Goal: Task Accomplishment & Management: Manage account settings

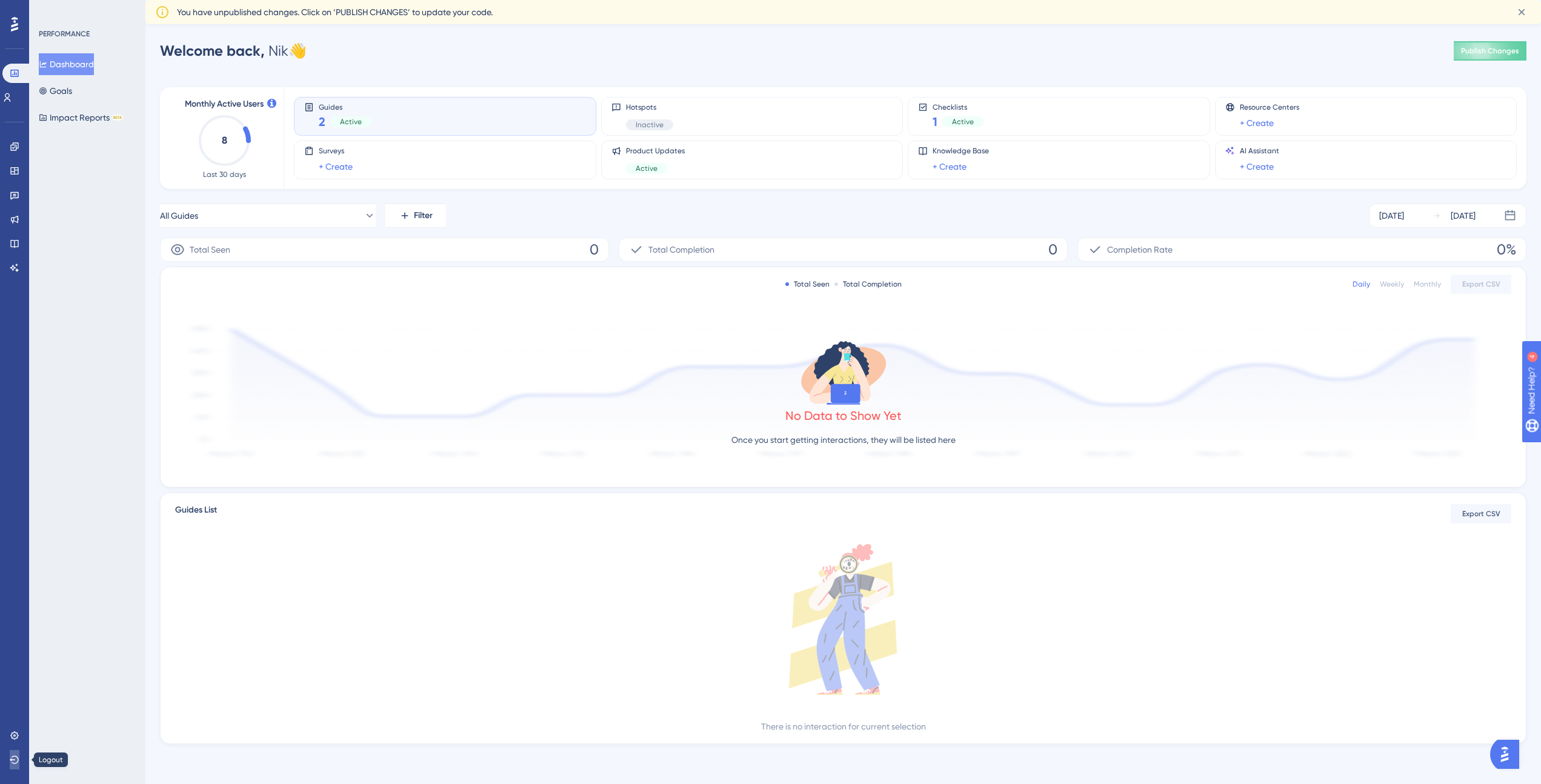
click at [13, 758] on icon at bounding box center [15, 760] width 10 height 10
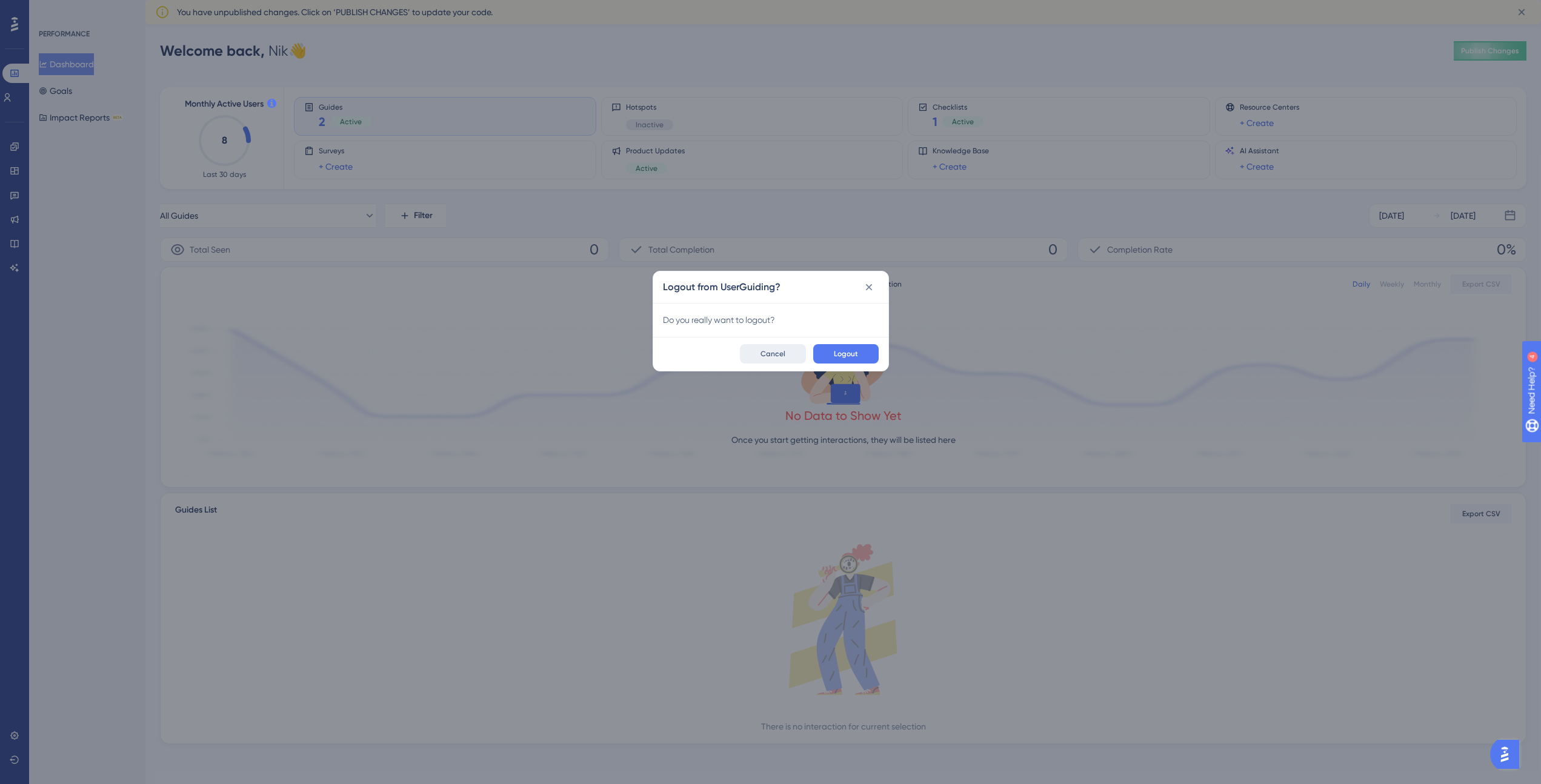
click at [777, 349] on span "Cancel" at bounding box center [773, 354] width 25 height 10
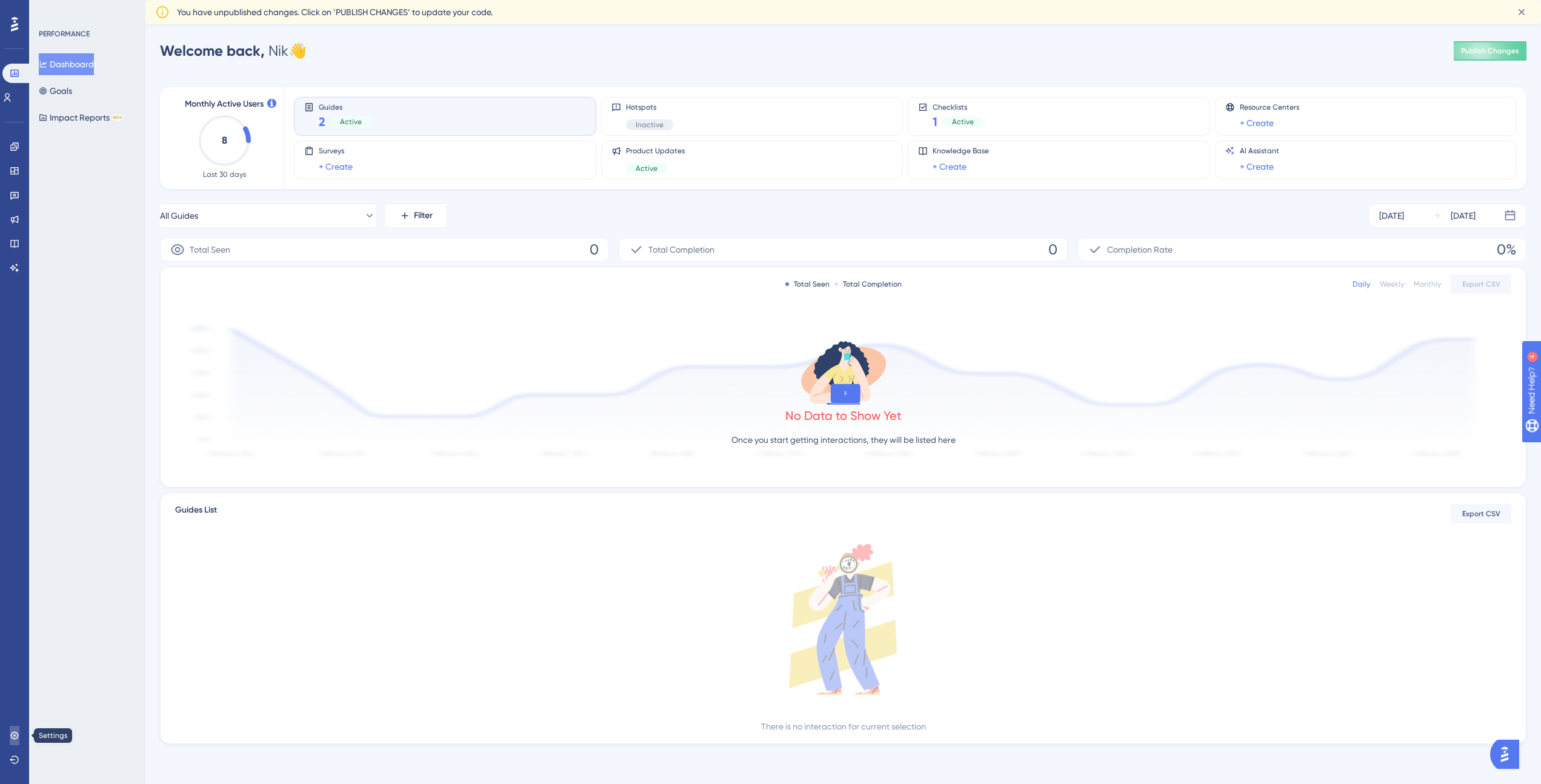
click at [12, 731] on icon at bounding box center [15, 736] width 10 height 10
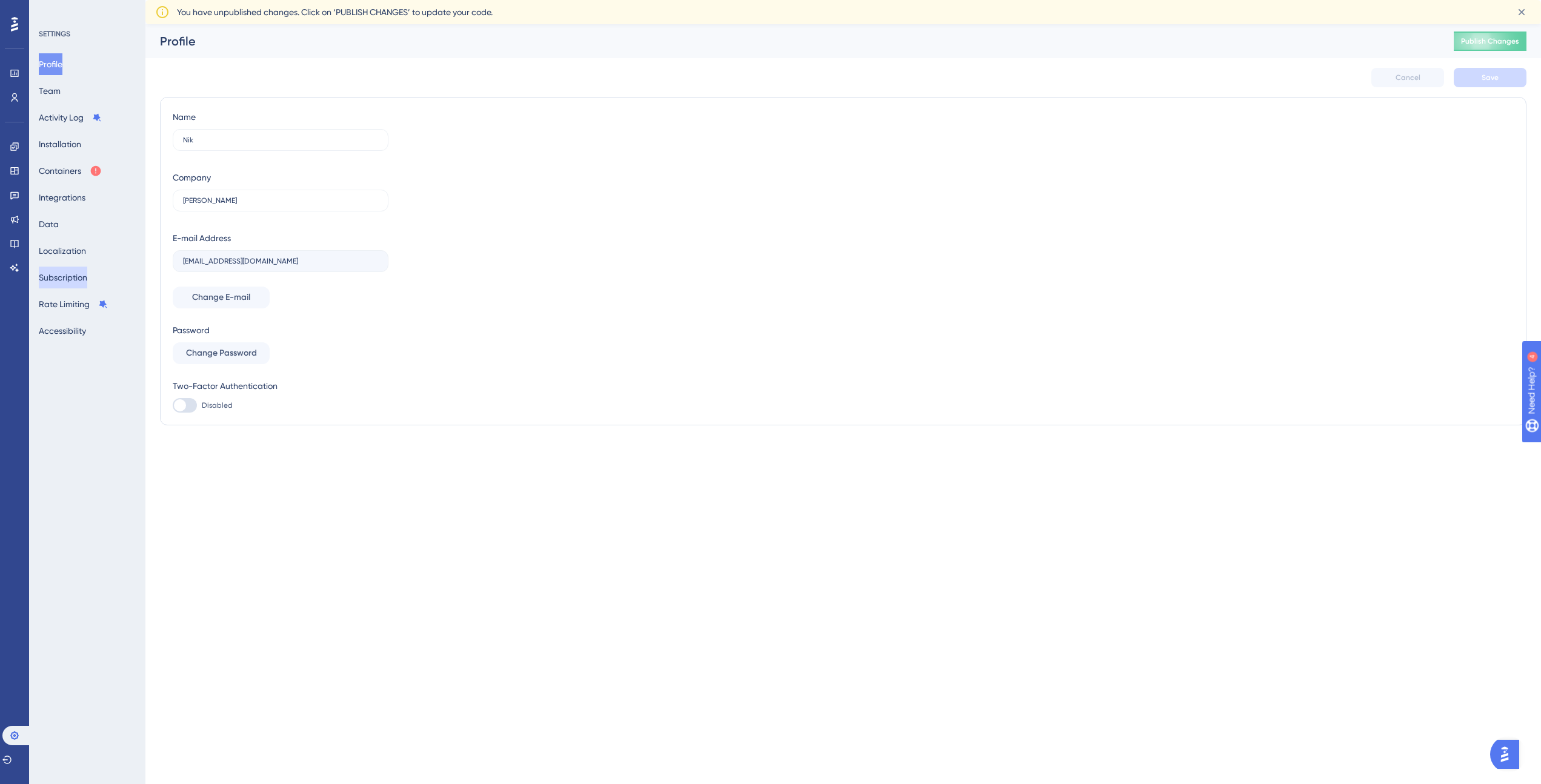
click at [71, 279] on button "Subscription" at bounding box center [63, 277] width 49 height 22
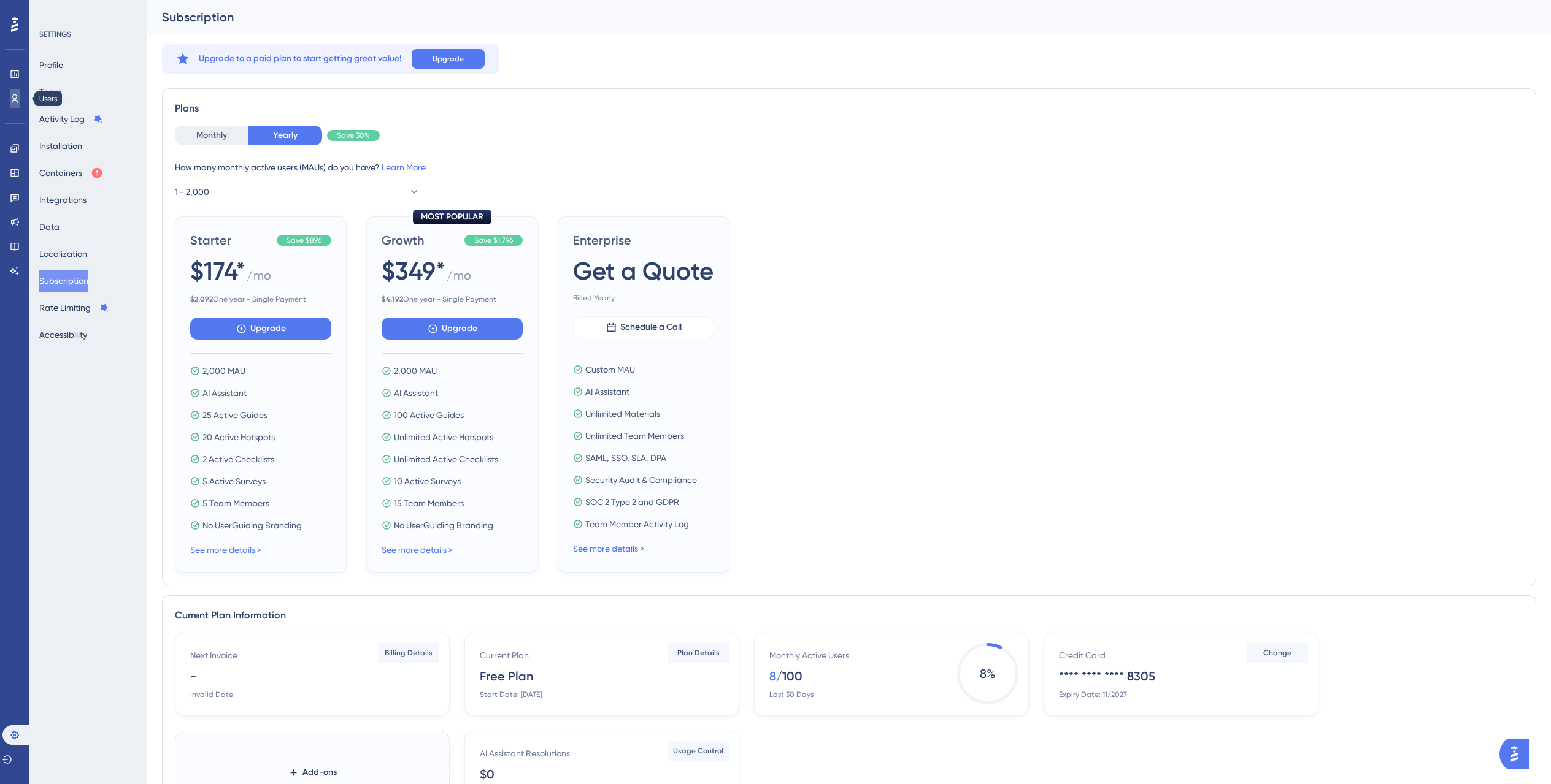
click at [13, 94] on icon at bounding box center [15, 99] width 10 height 10
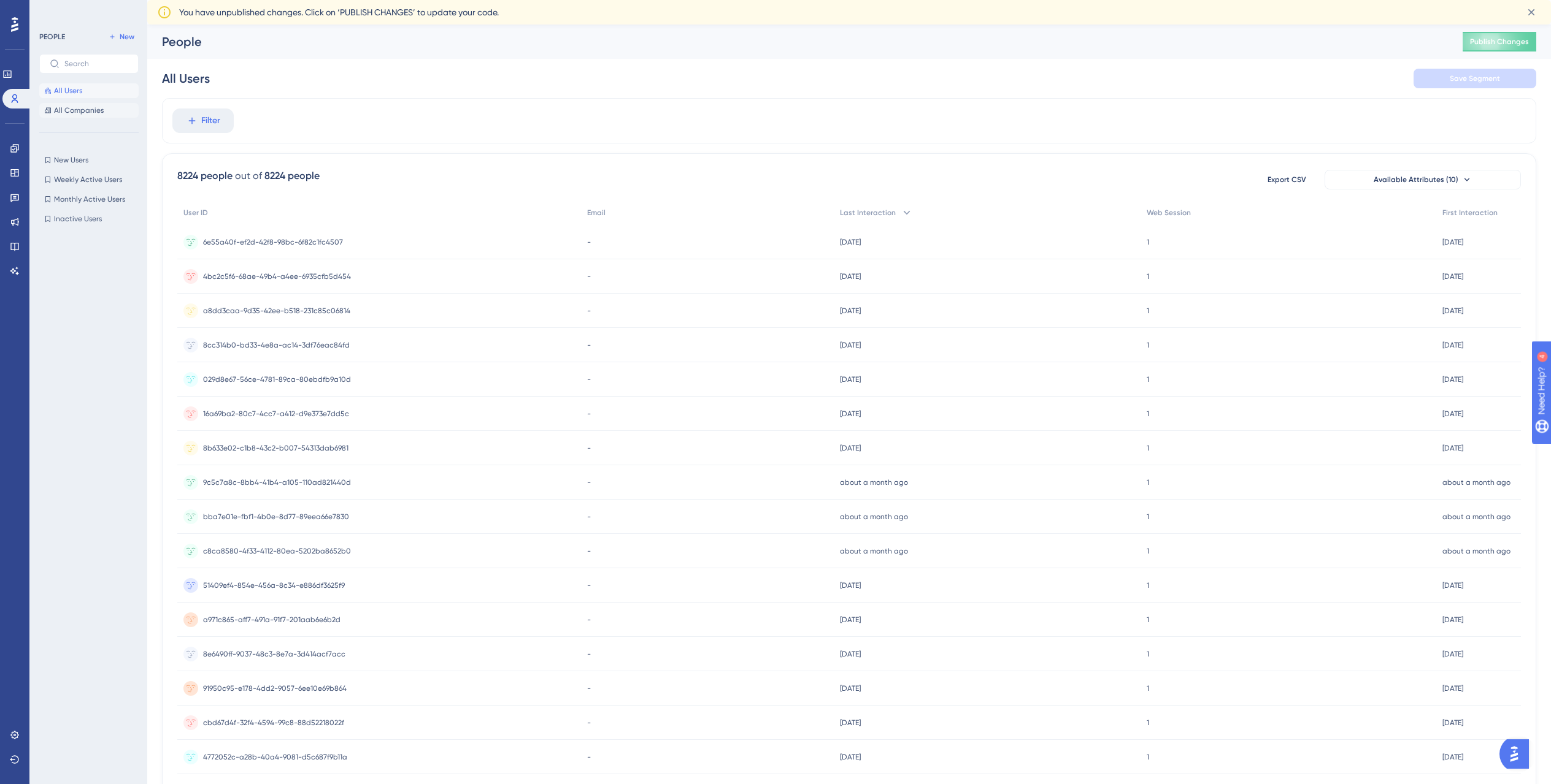
click at [77, 107] on span "All Companies" at bounding box center [78, 111] width 49 height 10
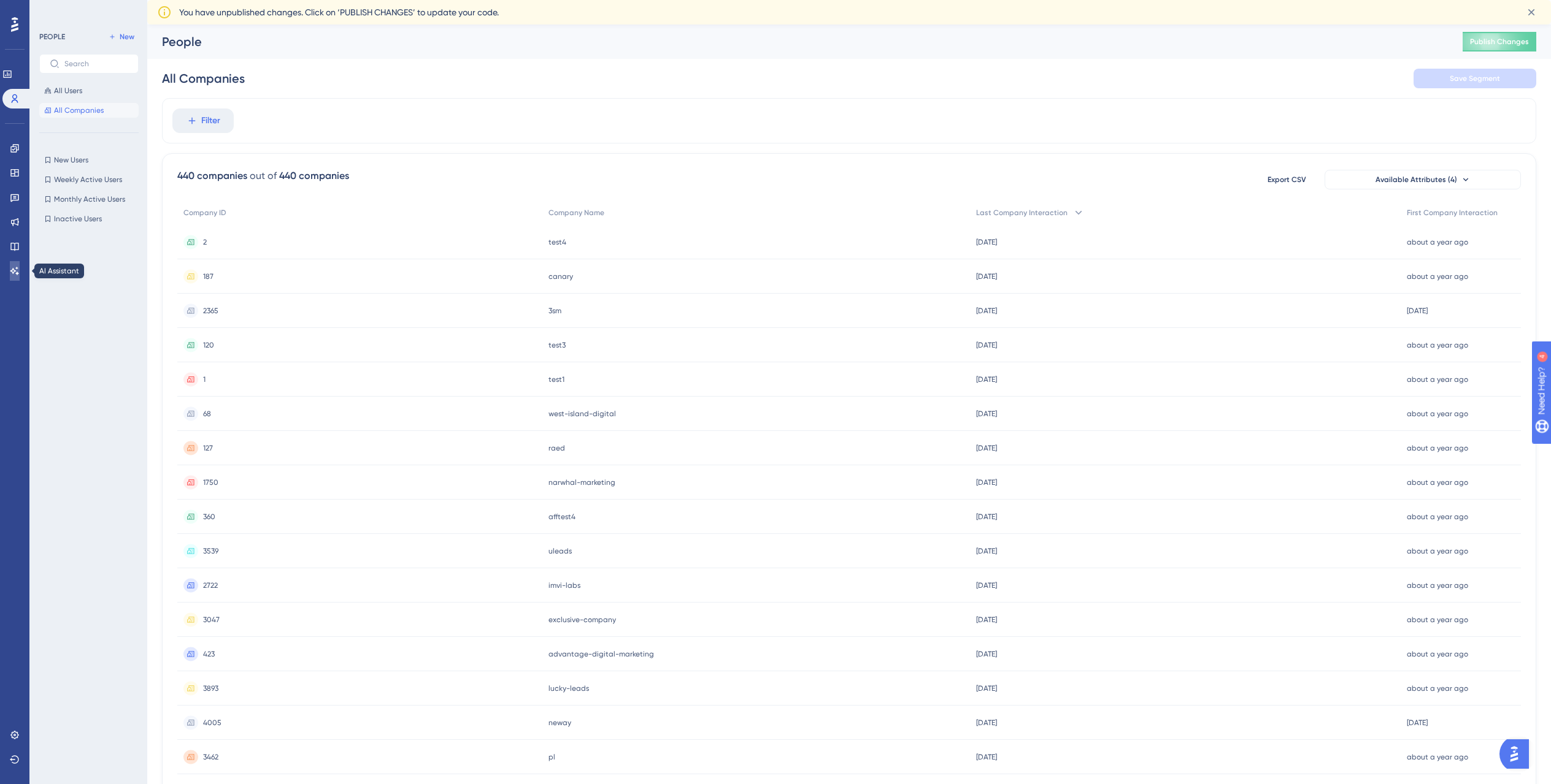
click at [16, 270] on icon at bounding box center [15, 271] width 10 height 10
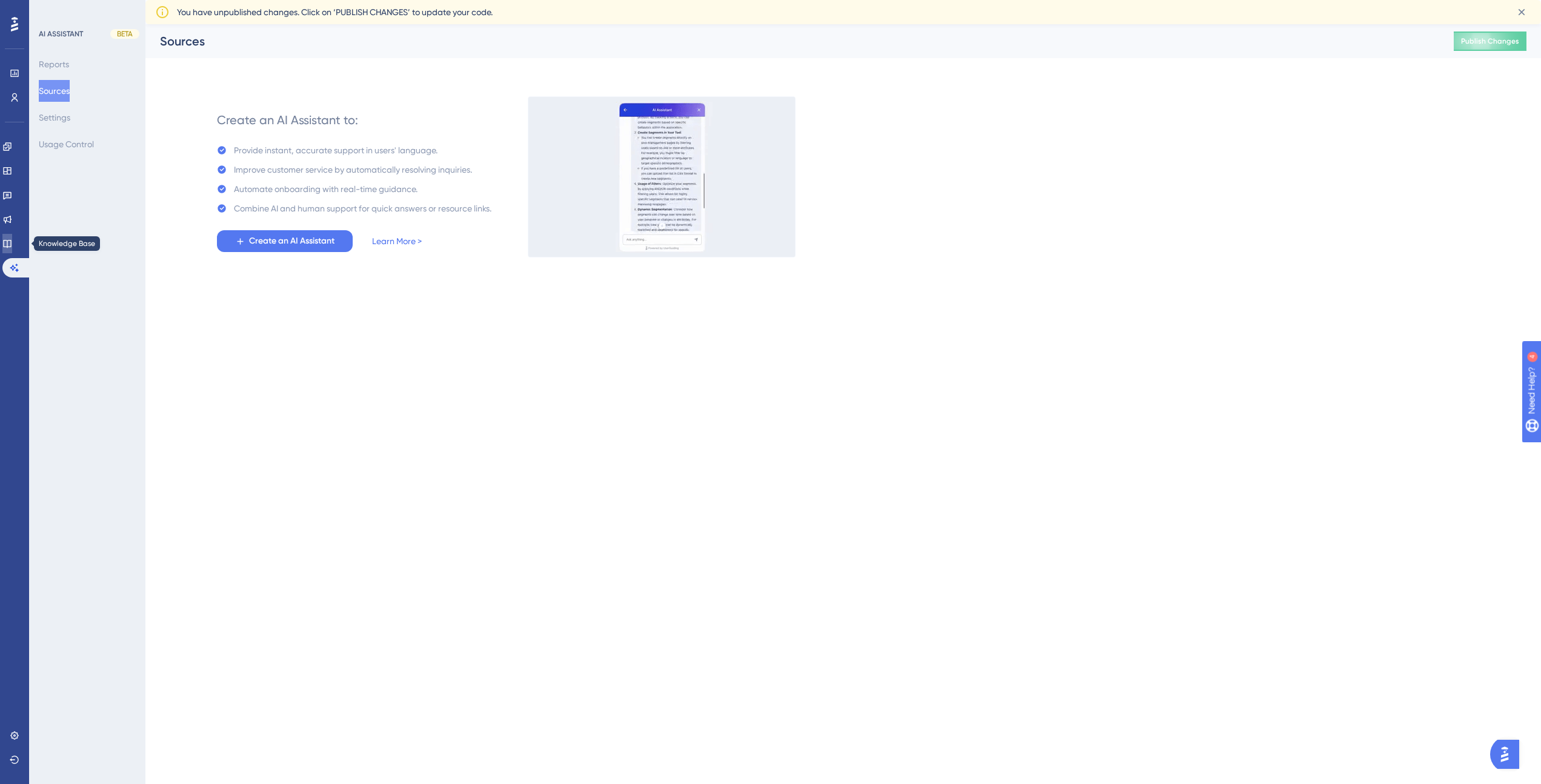
click at [12, 245] on icon at bounding box center [8, 244] width 10 height 10
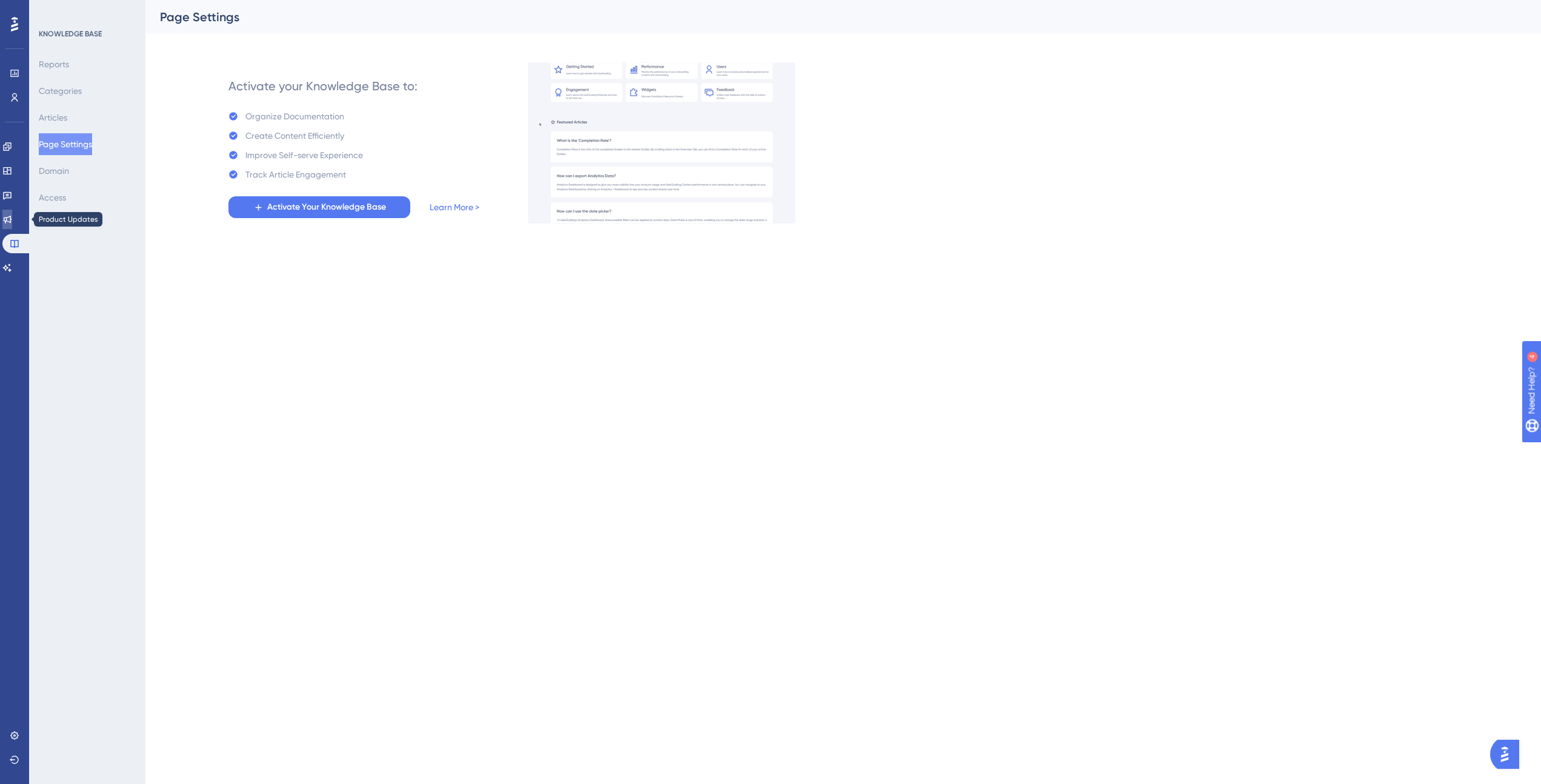
click at [12, 218] on icon at bounding box center [7, 219] width 8 height 8
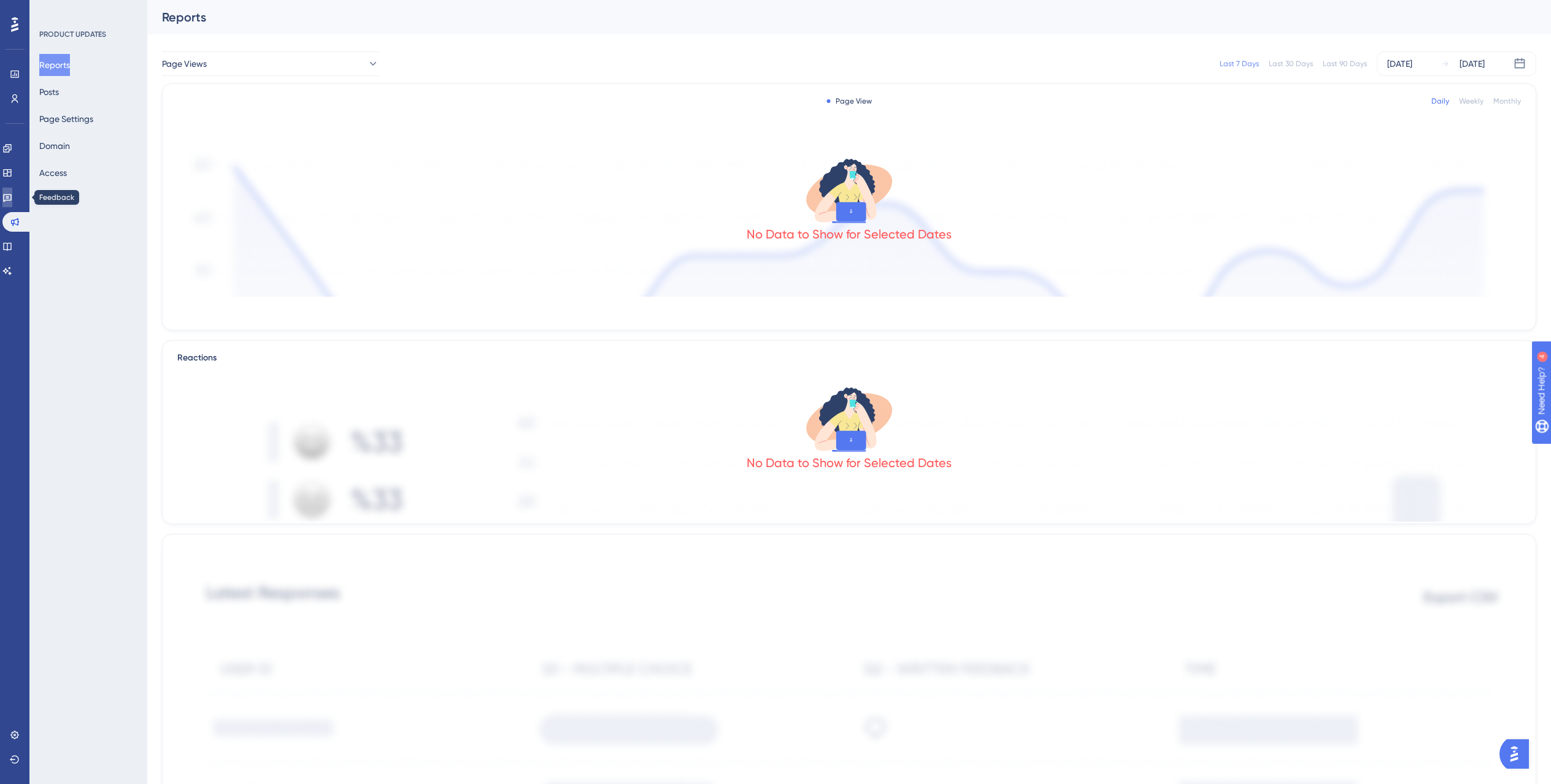
click at [12, 195] on icon at bounding box center [8, 197] width 10 height 10
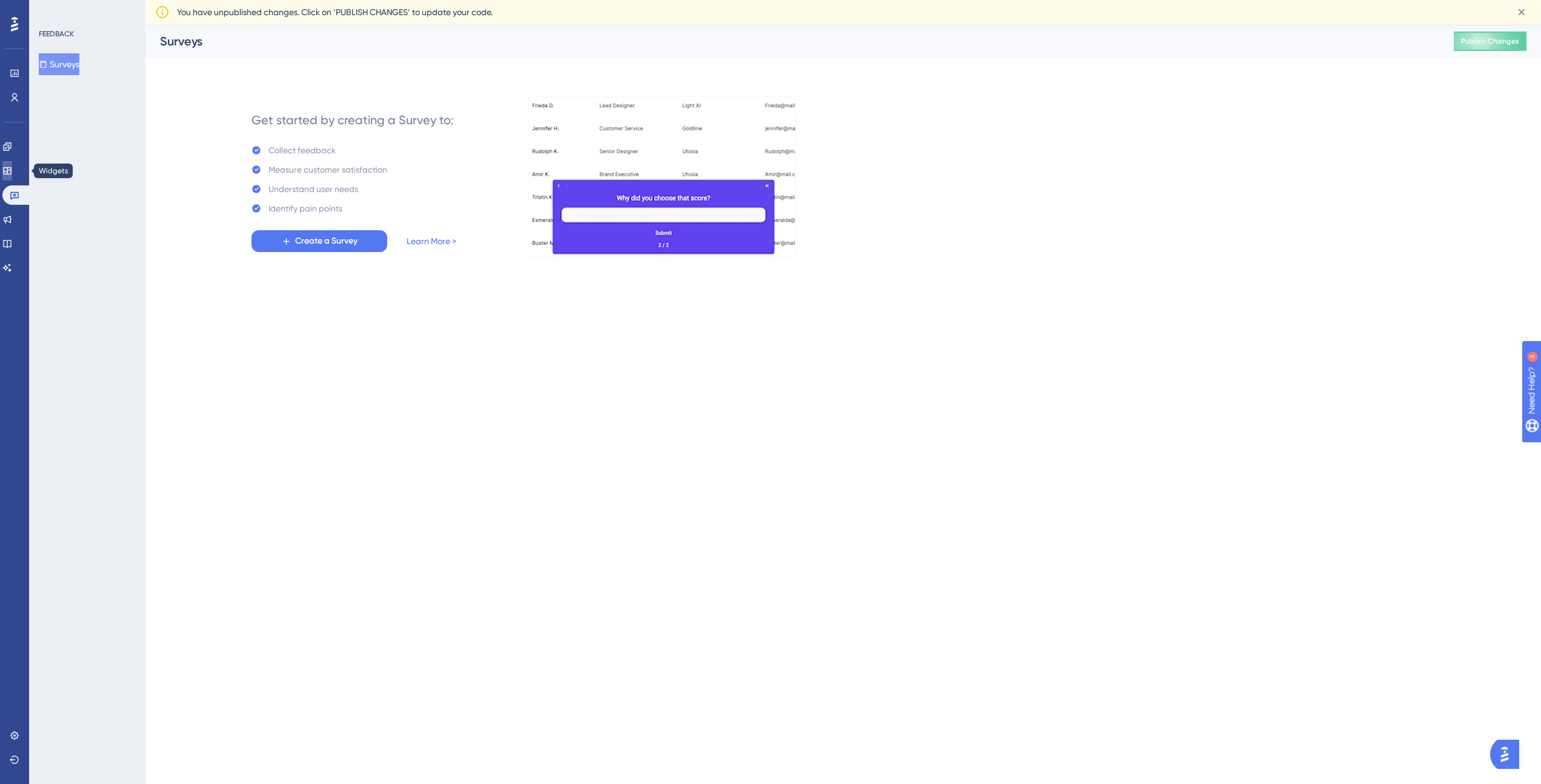
click at [11, 171] on icon at bounding box center [7, 171] width 8 height 8
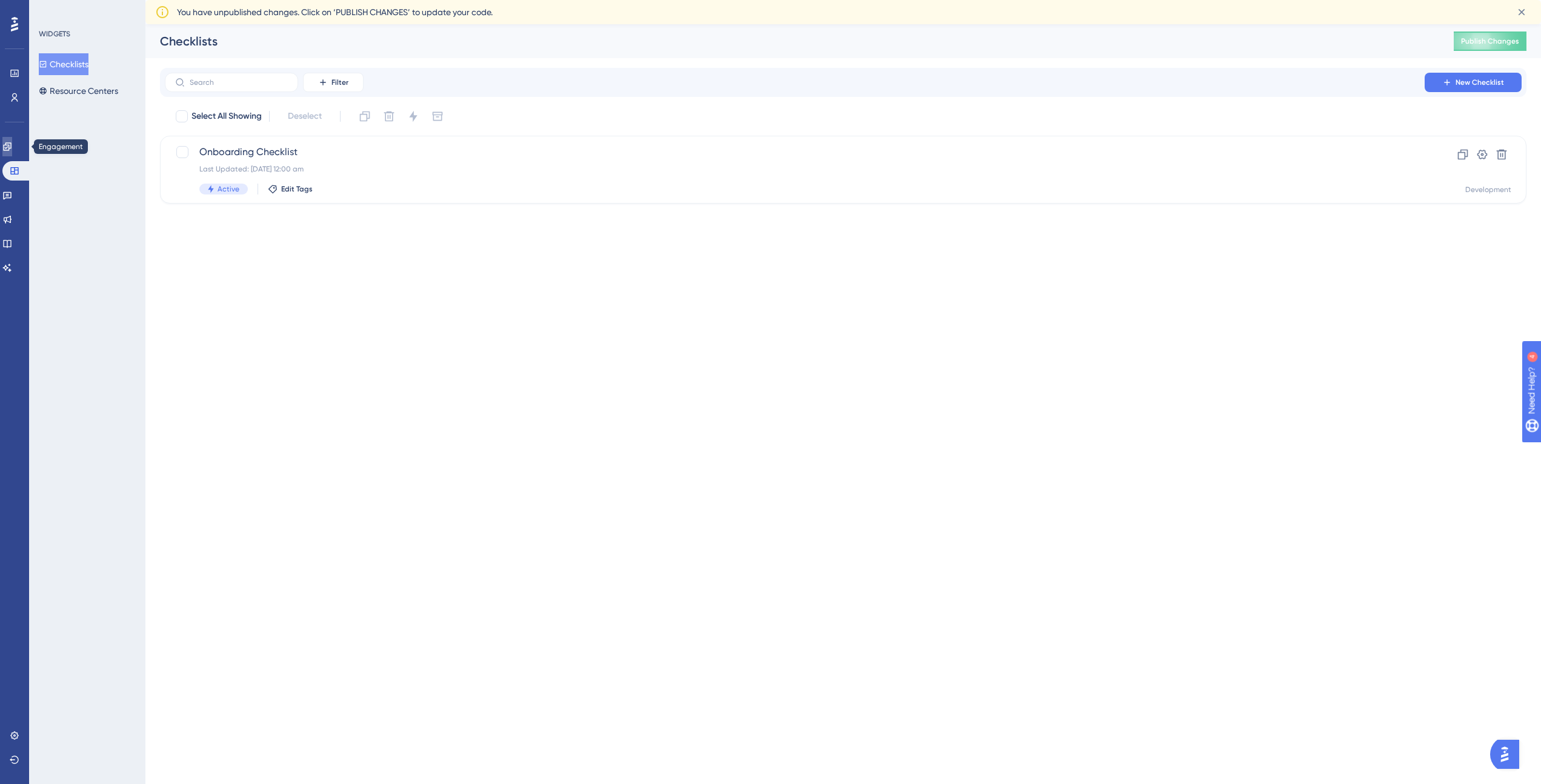
click at [12, 154] on link at bounding box center [8, 146] width 10 height 19
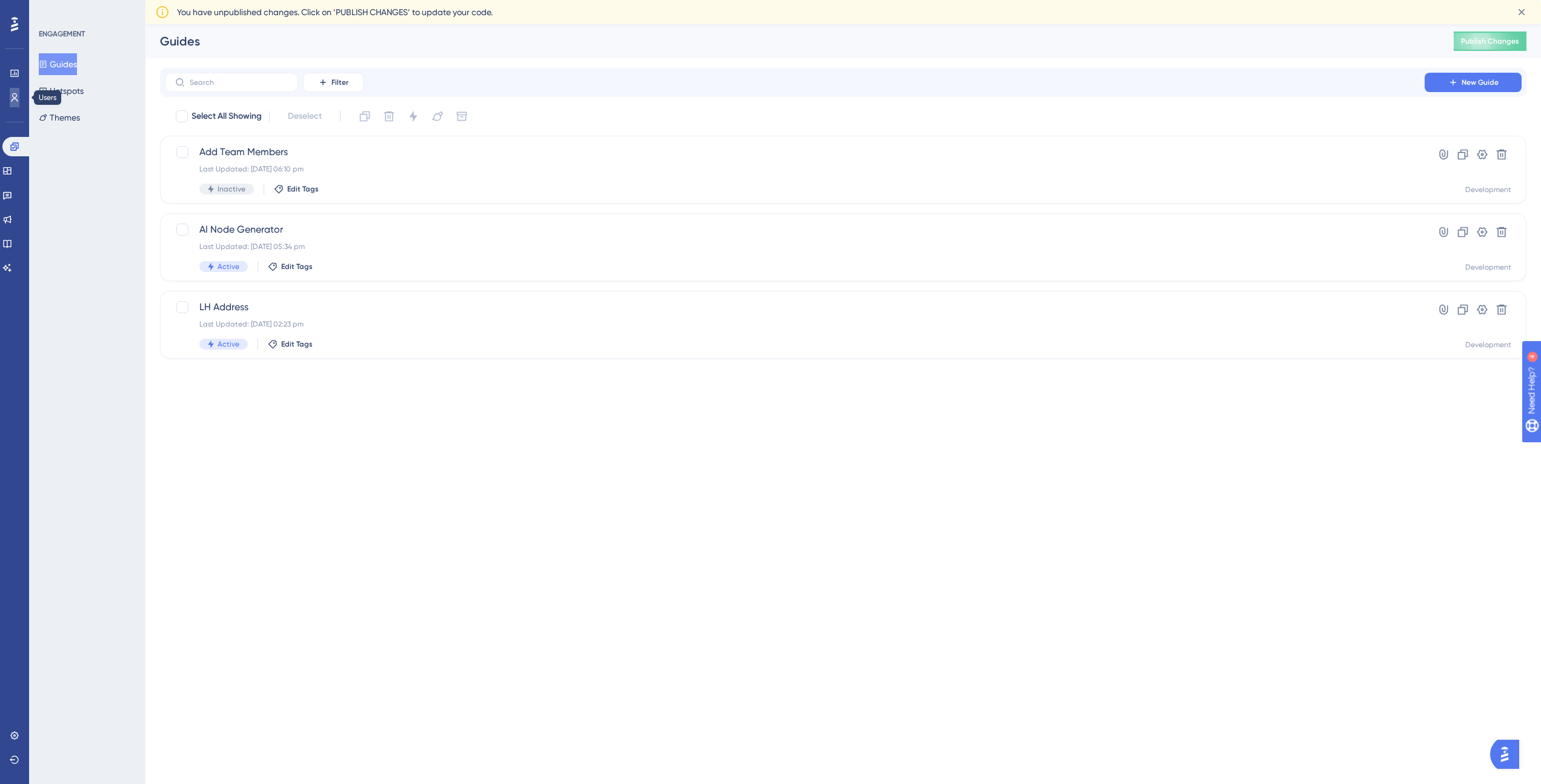
click at [13, 99] on icon at bounding box center [15, 97] width 7 height 8
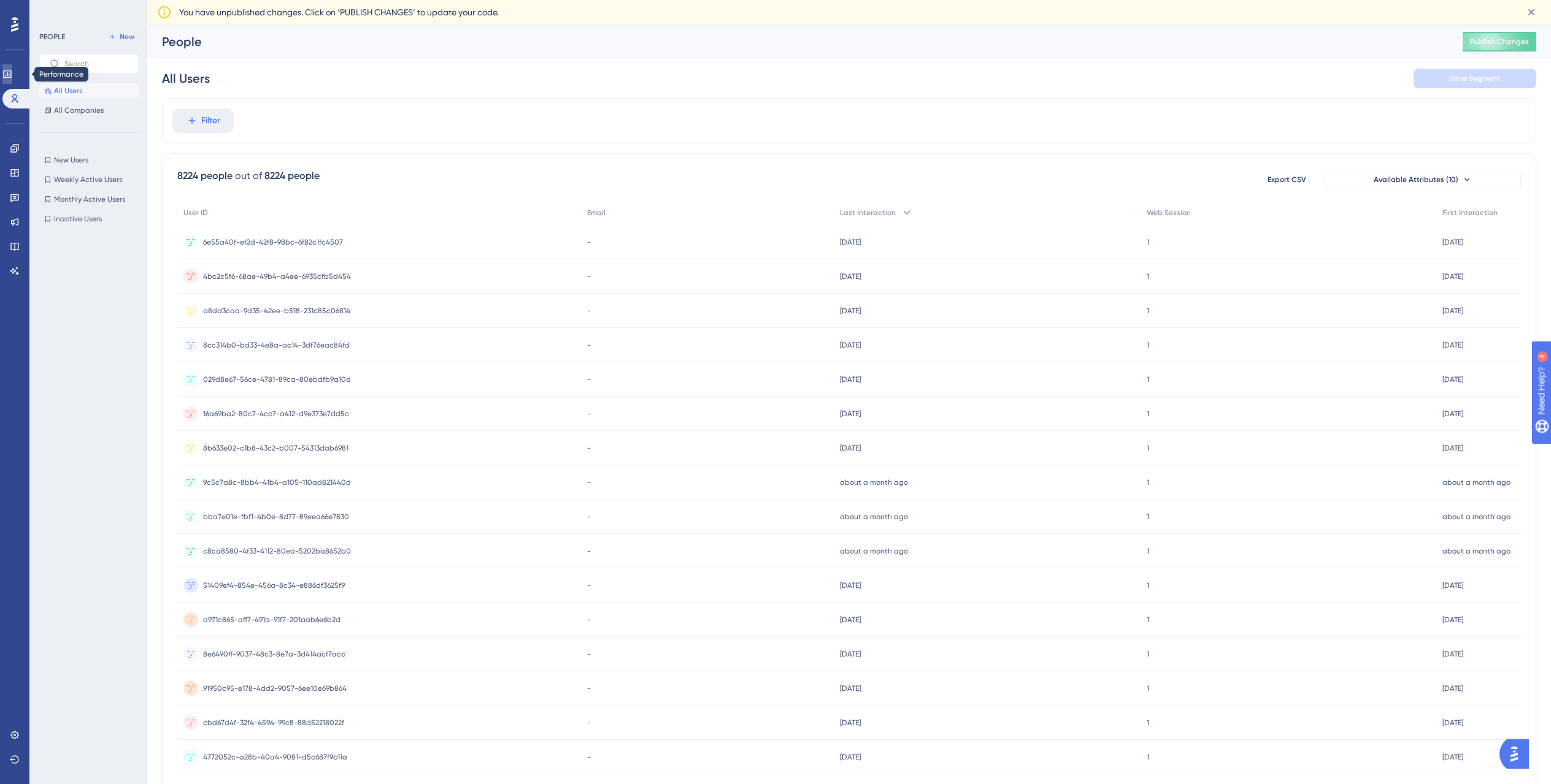
click at [11, 77] on icon at bounding box center [7, 74] width 8 height 8
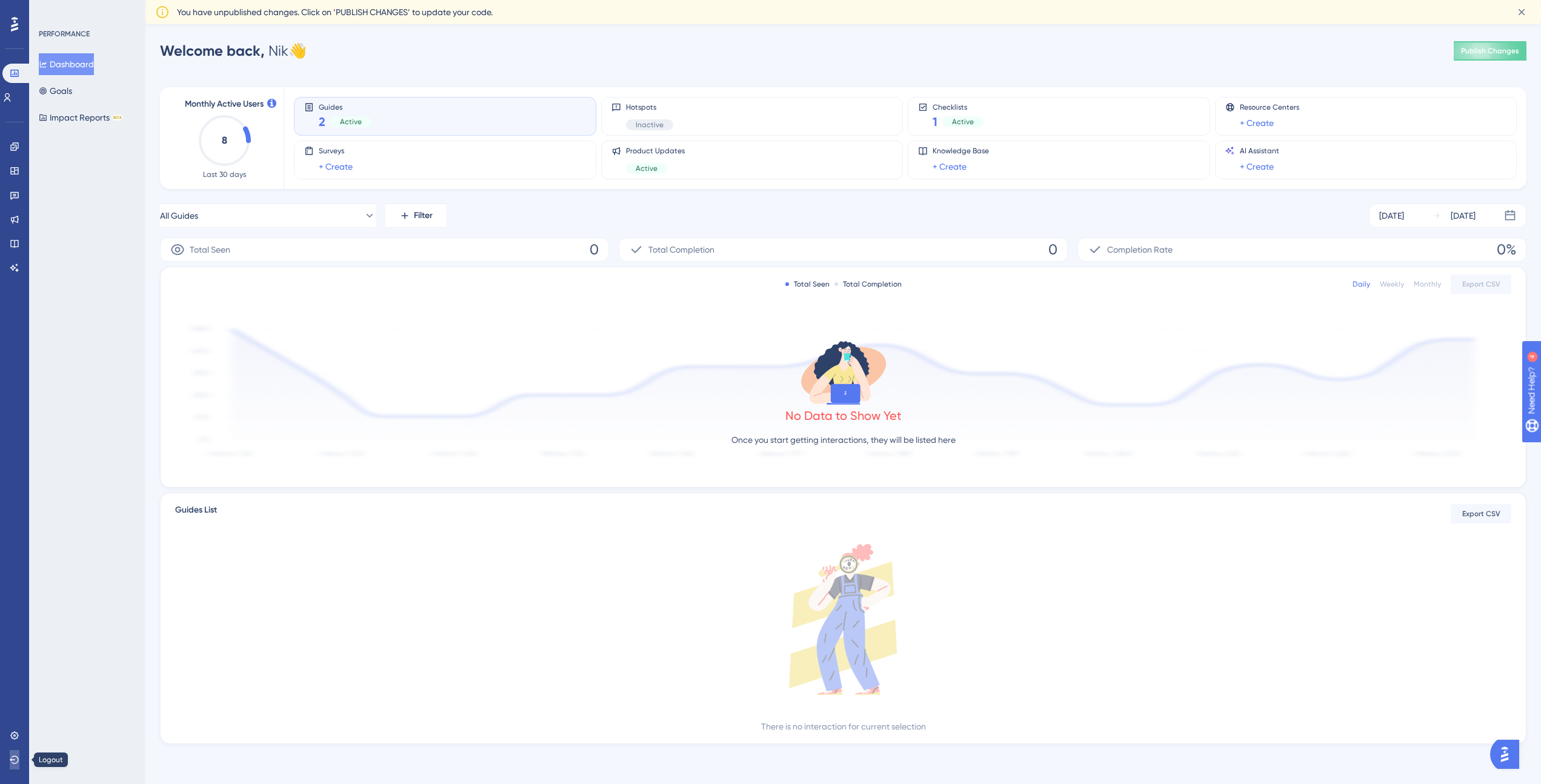
click at [11, 761] on icon at bounding box center [15, 760] width 10 height 10
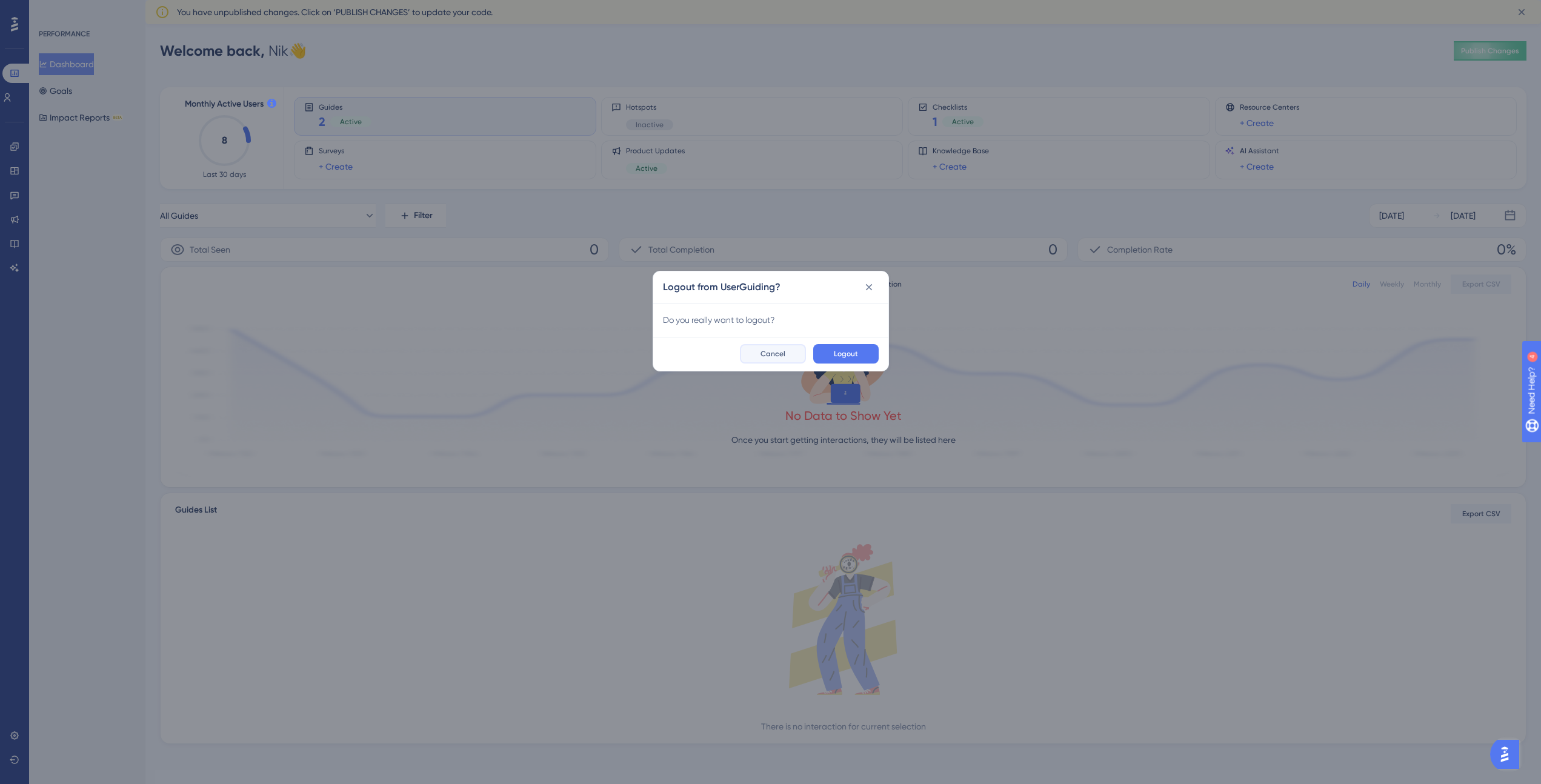
drag, startPoint x: 789, startPoint y: 349, endPoint x: 753, endPoint y: 360, distance: 37.6
click at [789, 349] on button "Cancel" at bounding box center [773, 354] width 66 height 19
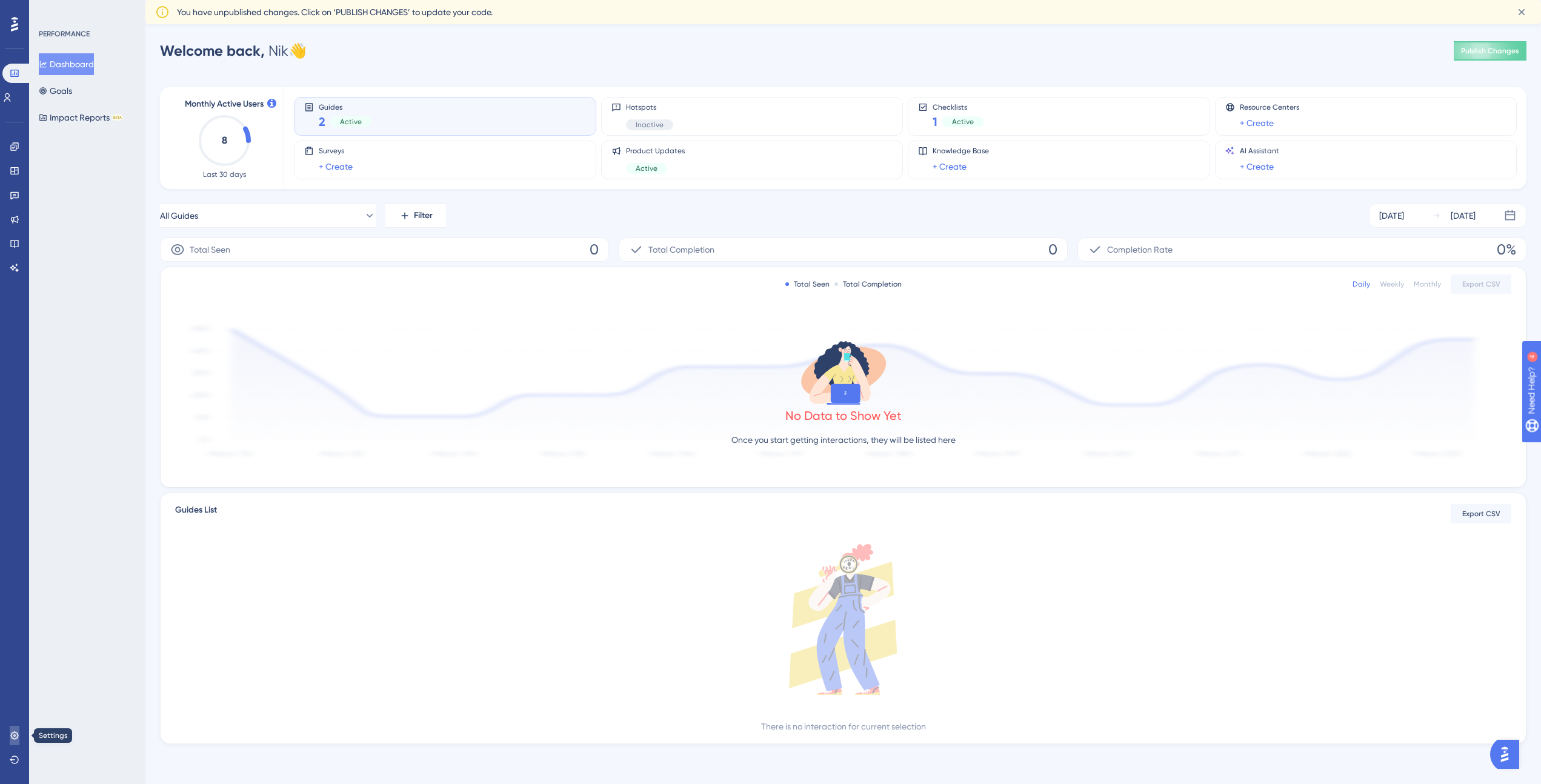
click at [13, 737] on icon at bounding box center [15, 736] width 10 height 10
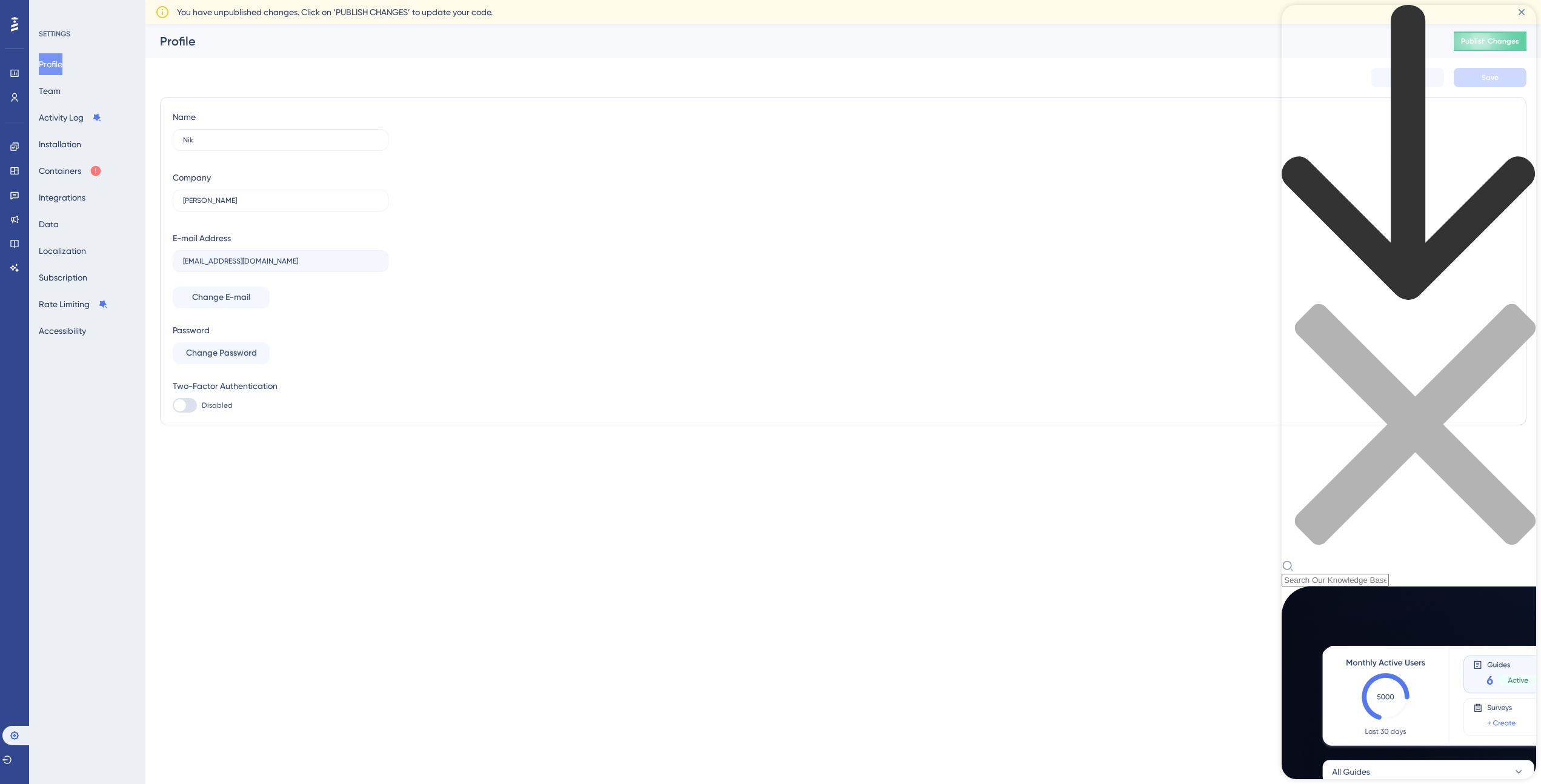
click at [1375, 560] on div "Resource Center Header" at bounding box center [1409, 573] width 255 height 27
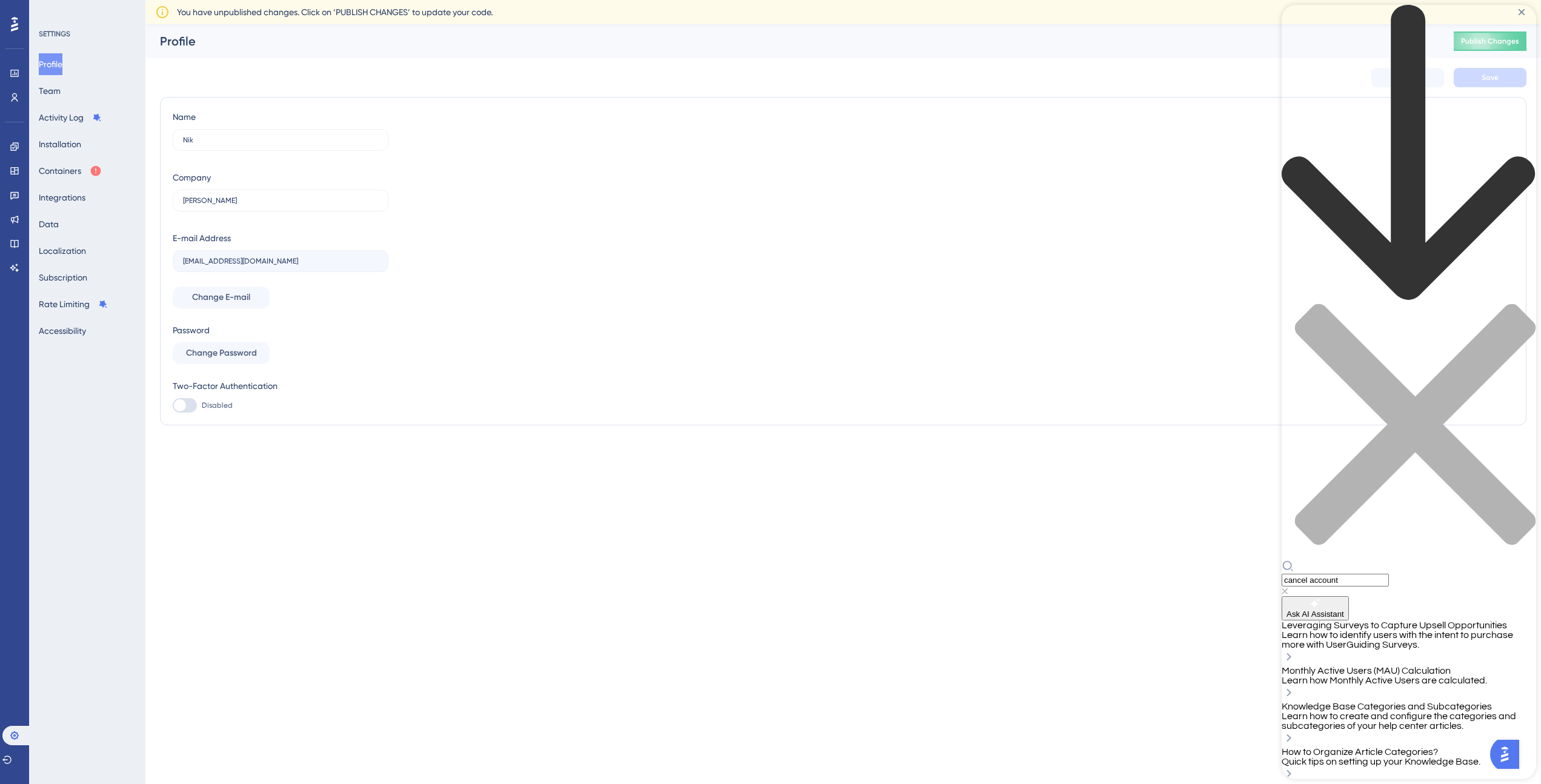
type input "cancel account"
click at [1344, 609] on span "Ask AI Assistant" at bounding box center [1316, 613] width 57 height 9
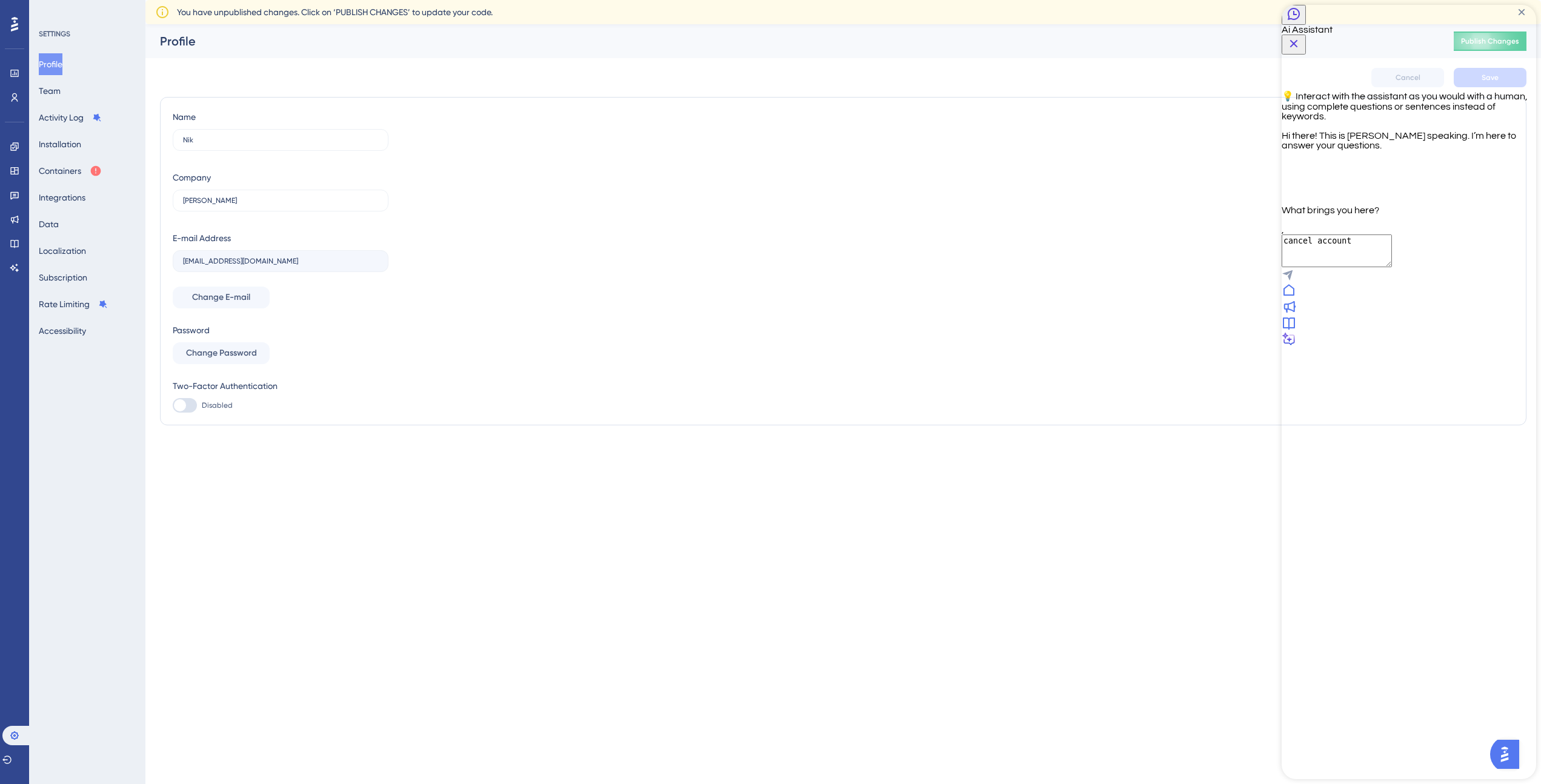
click at [1306, 267] on textarea "cancel account" at bounding box center [1337, 250] width 110 height 33
click at [1293, 281] on icon "Send Message" at bounding box center [1288, 276] width 10 height 10
click at [1380, 361] on div at bounding box center [1409, 361] width 255 height 0
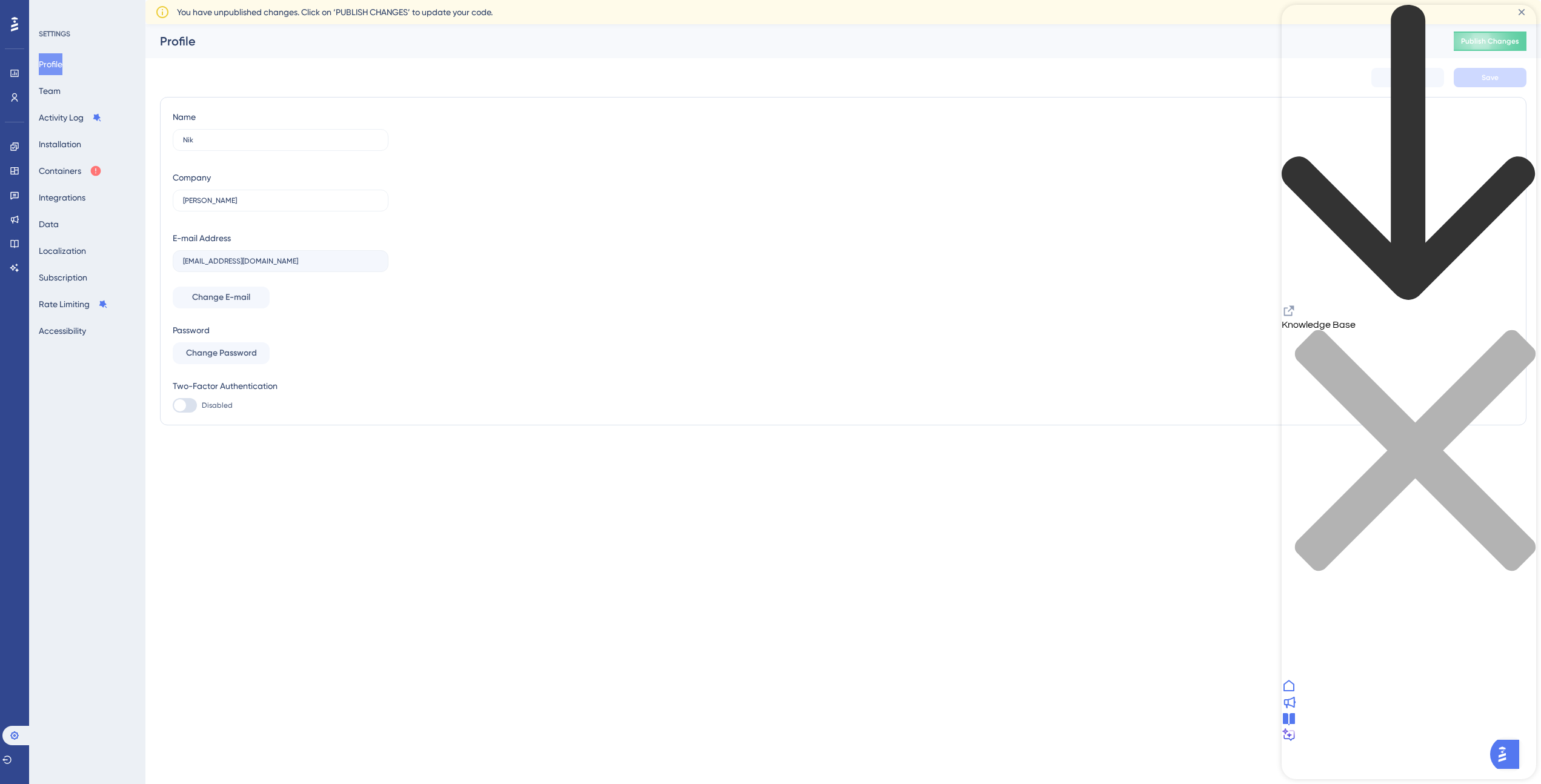
click at [1297, 742] on icon at bounding box center [1290, 734] width 15 height 14
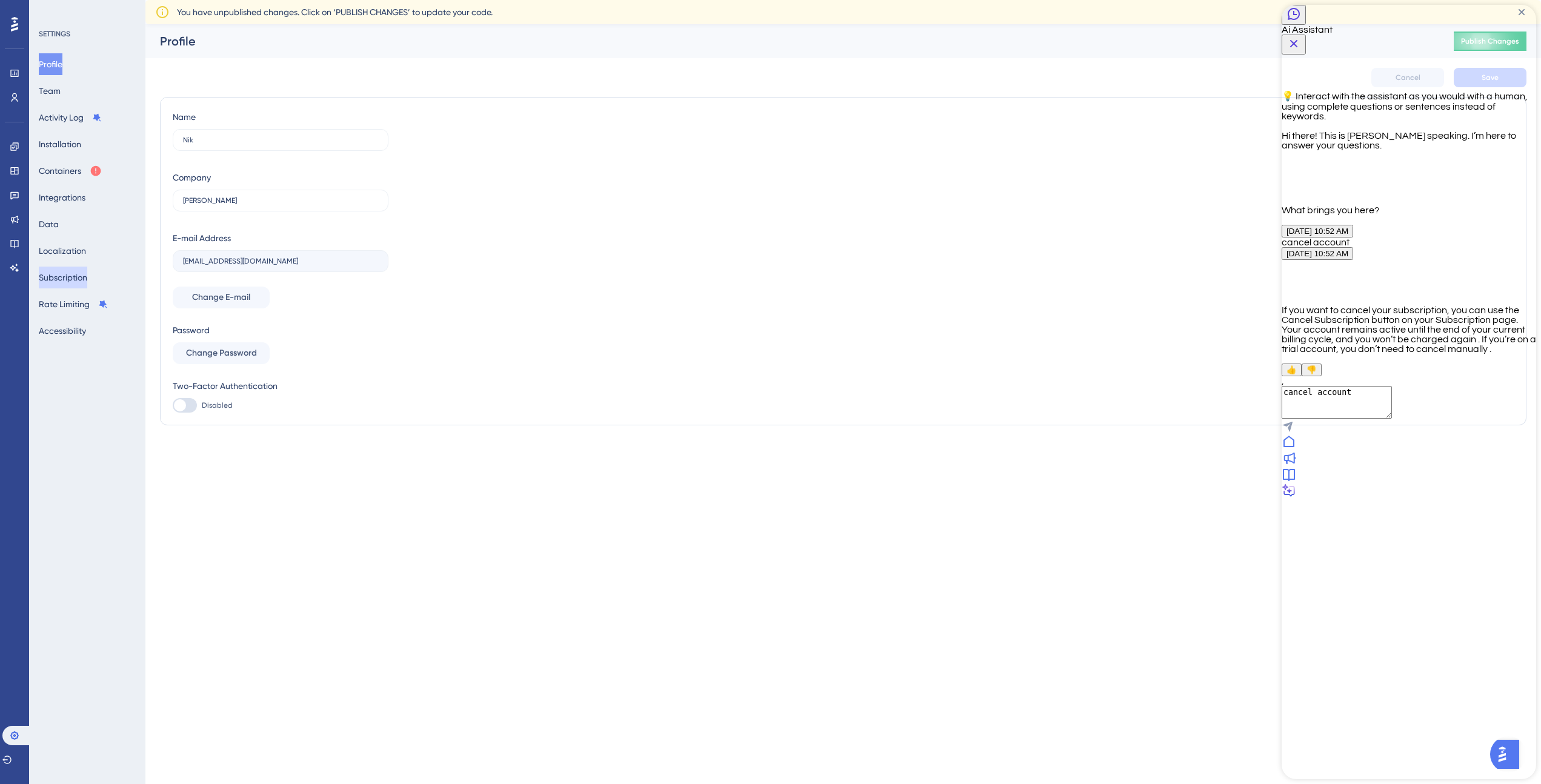
click at [63, 273] on button "Subscription" at bounding box center [63, 277] width 49 height 22
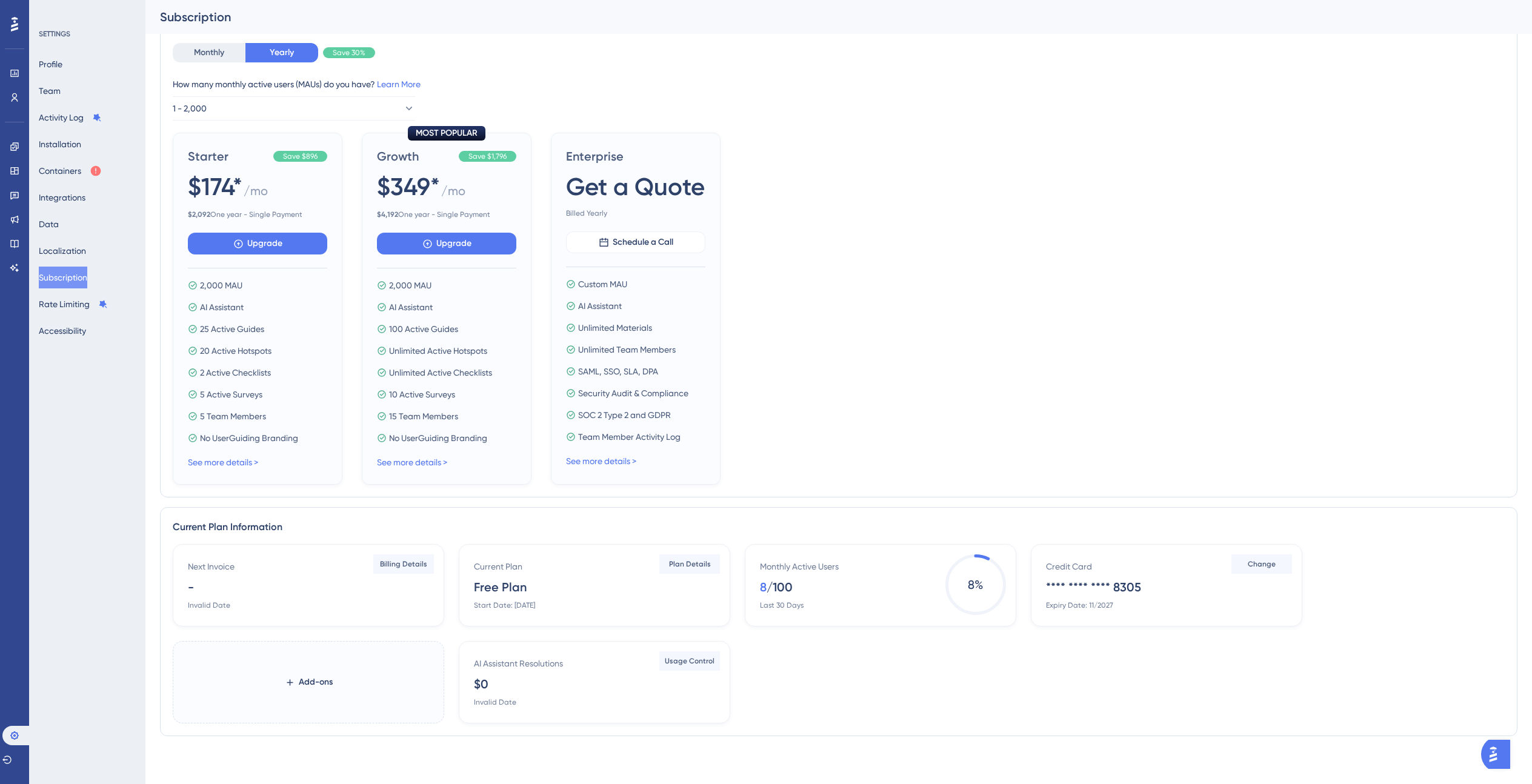
scroll to position [92, 0]
click at [687, 564] on span "Plan Details" at bounding box center [690, 564] width 42 height 10
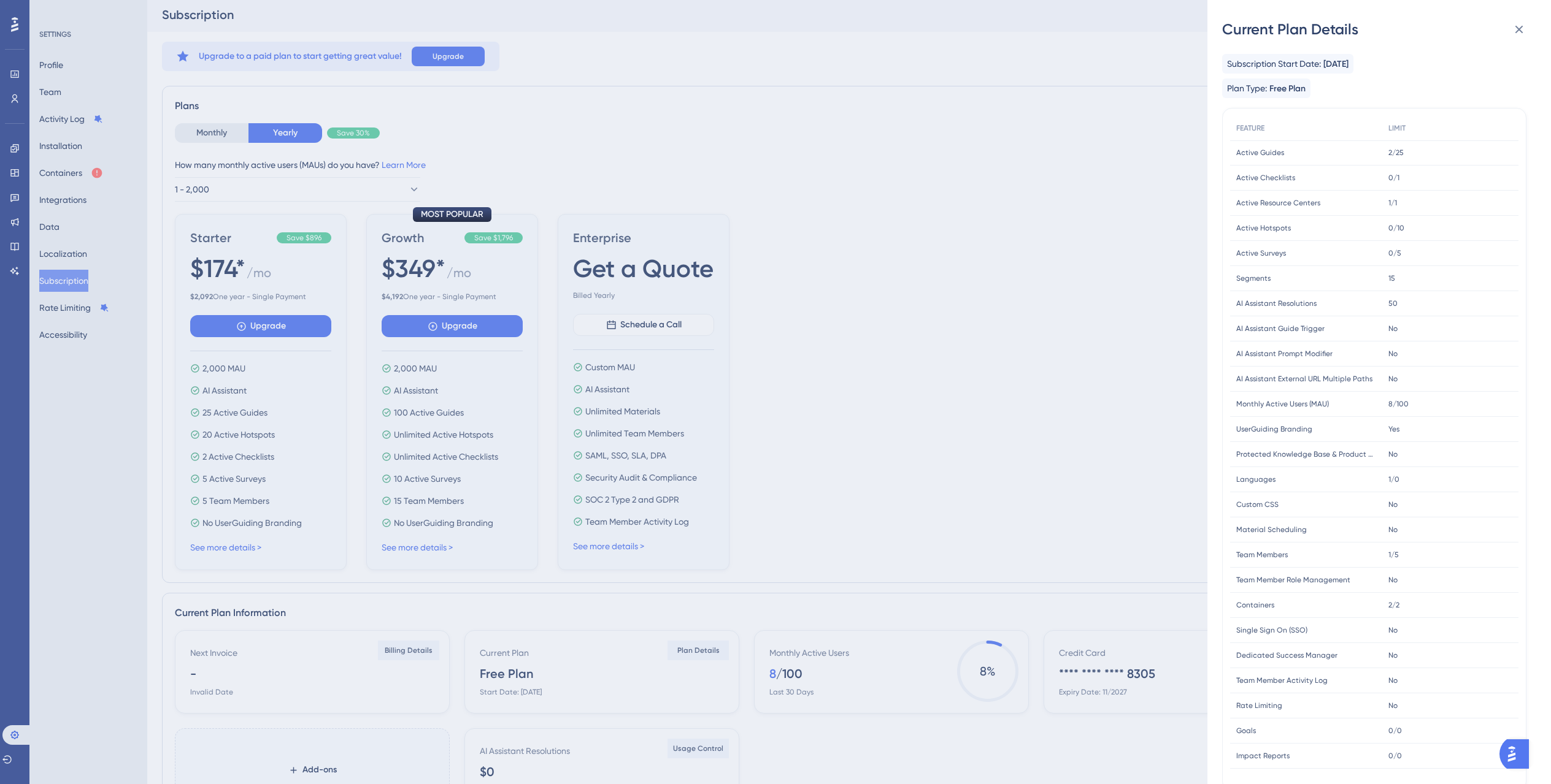
scroll to position [0, 0]
click at [1516, 27] on icon at bounding box center [1519, 29] width 8 height 8
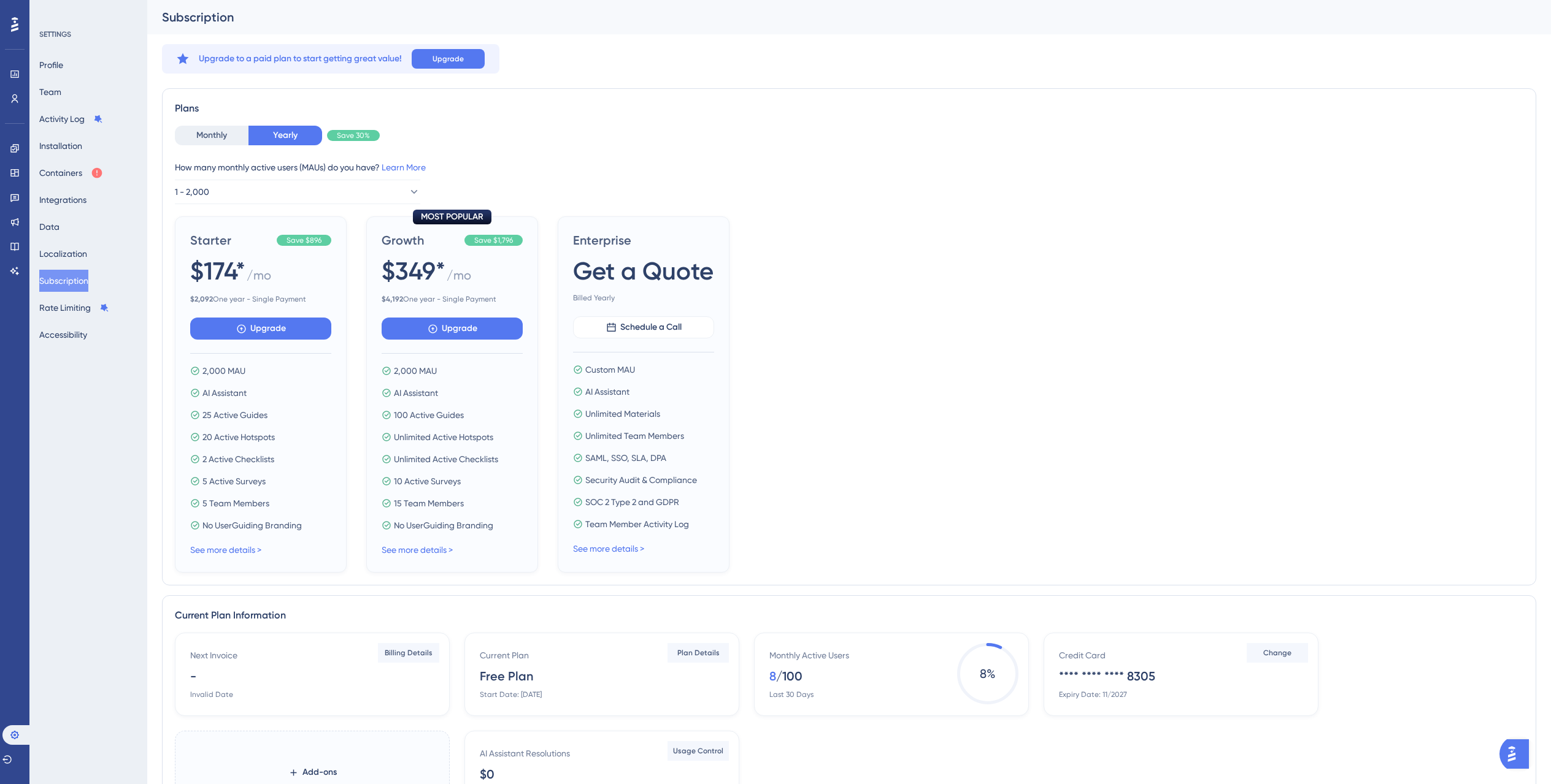
scroll to position [3, 0]
click at [391, 654] on span "Billing Details" at bounding box center [408, 650] width 48 height 10
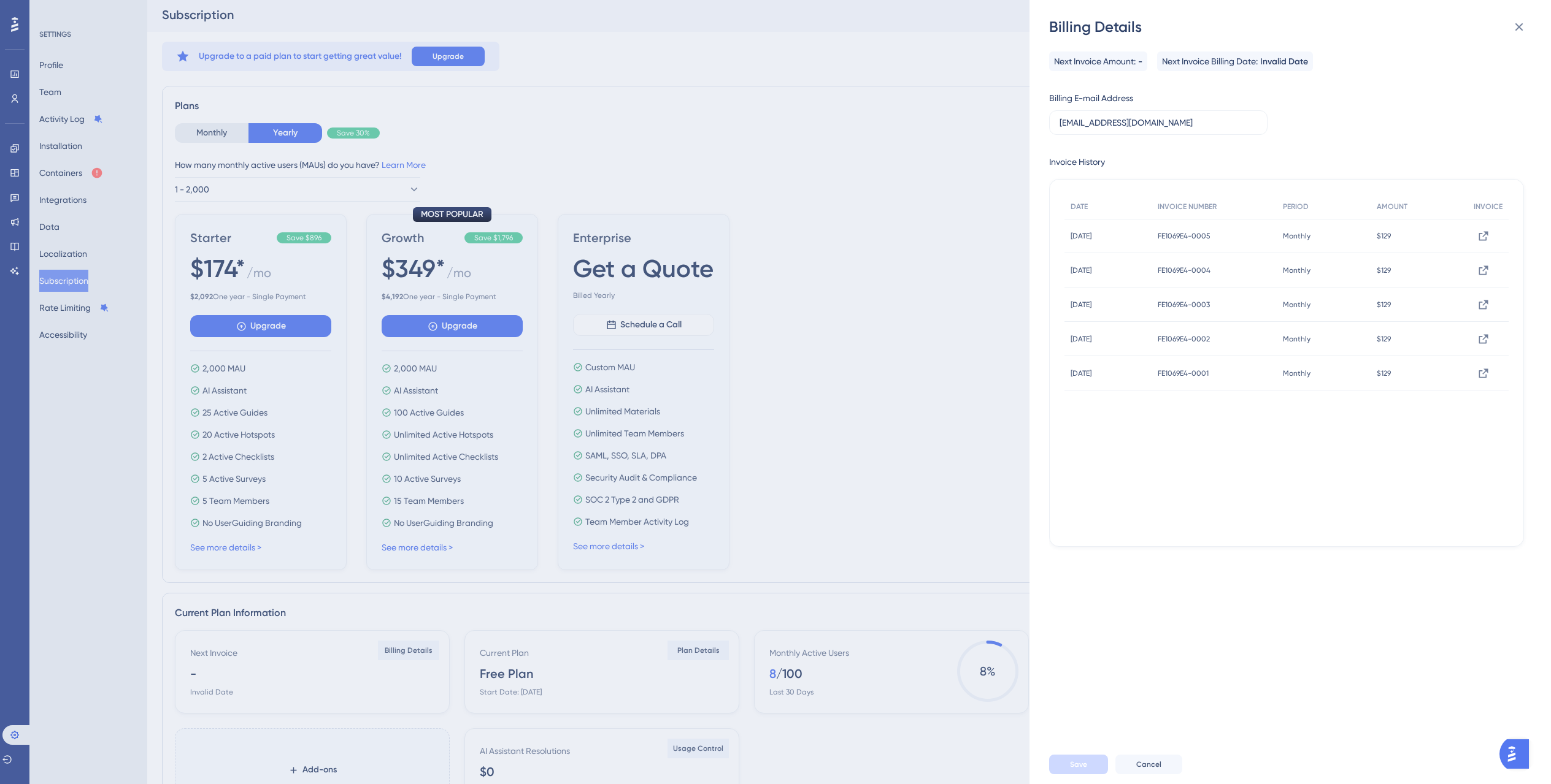
click at [935, 156] on div "Billing Details Next Invoice Amount: - Next Invoice Billing Date: Invalid Date …" at bounding box center [775, 392] width 1551 height 784
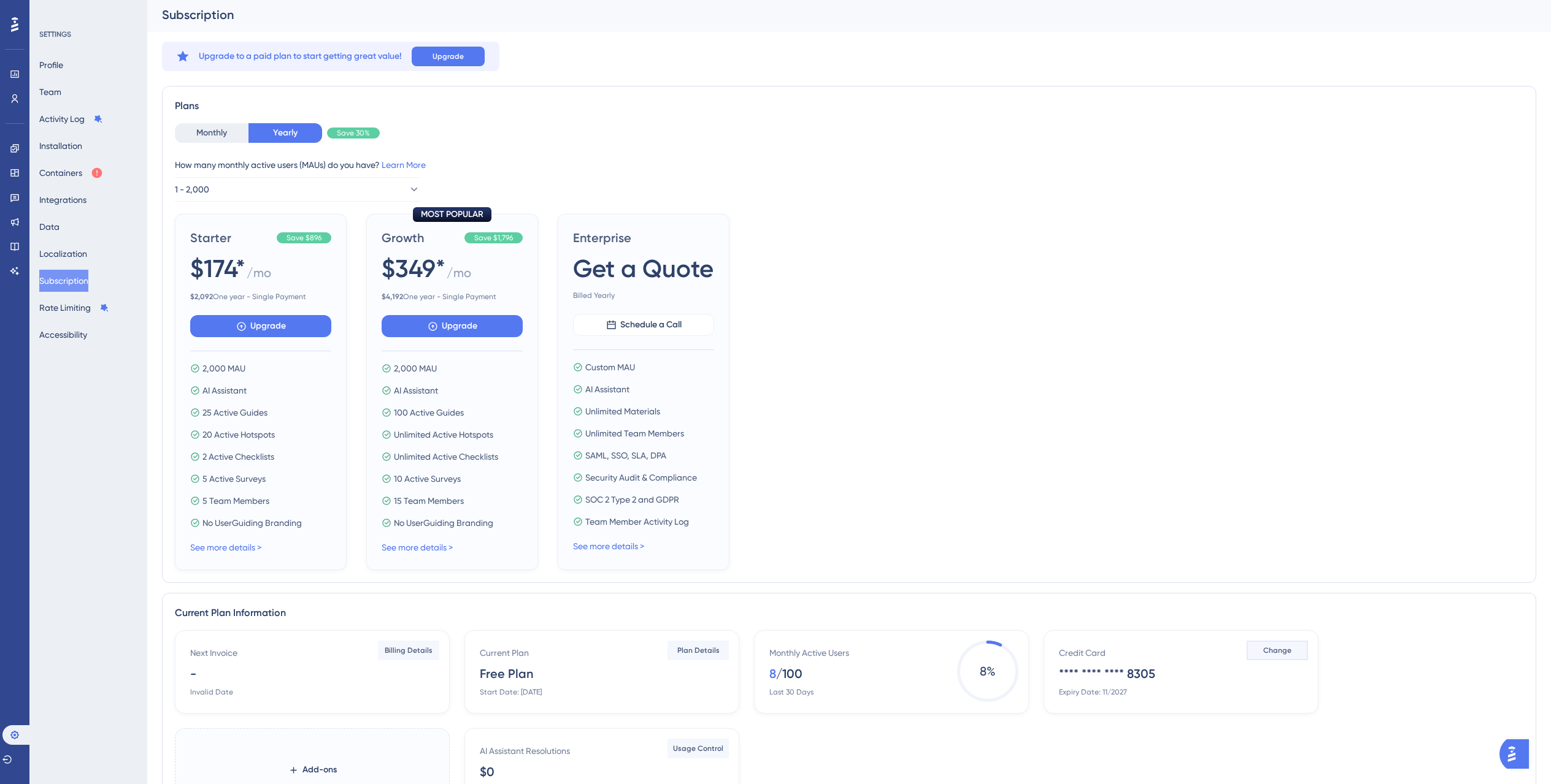
click at [1297, 650] on button "Change" at bounding box center [1277, 650] width 61 height 20
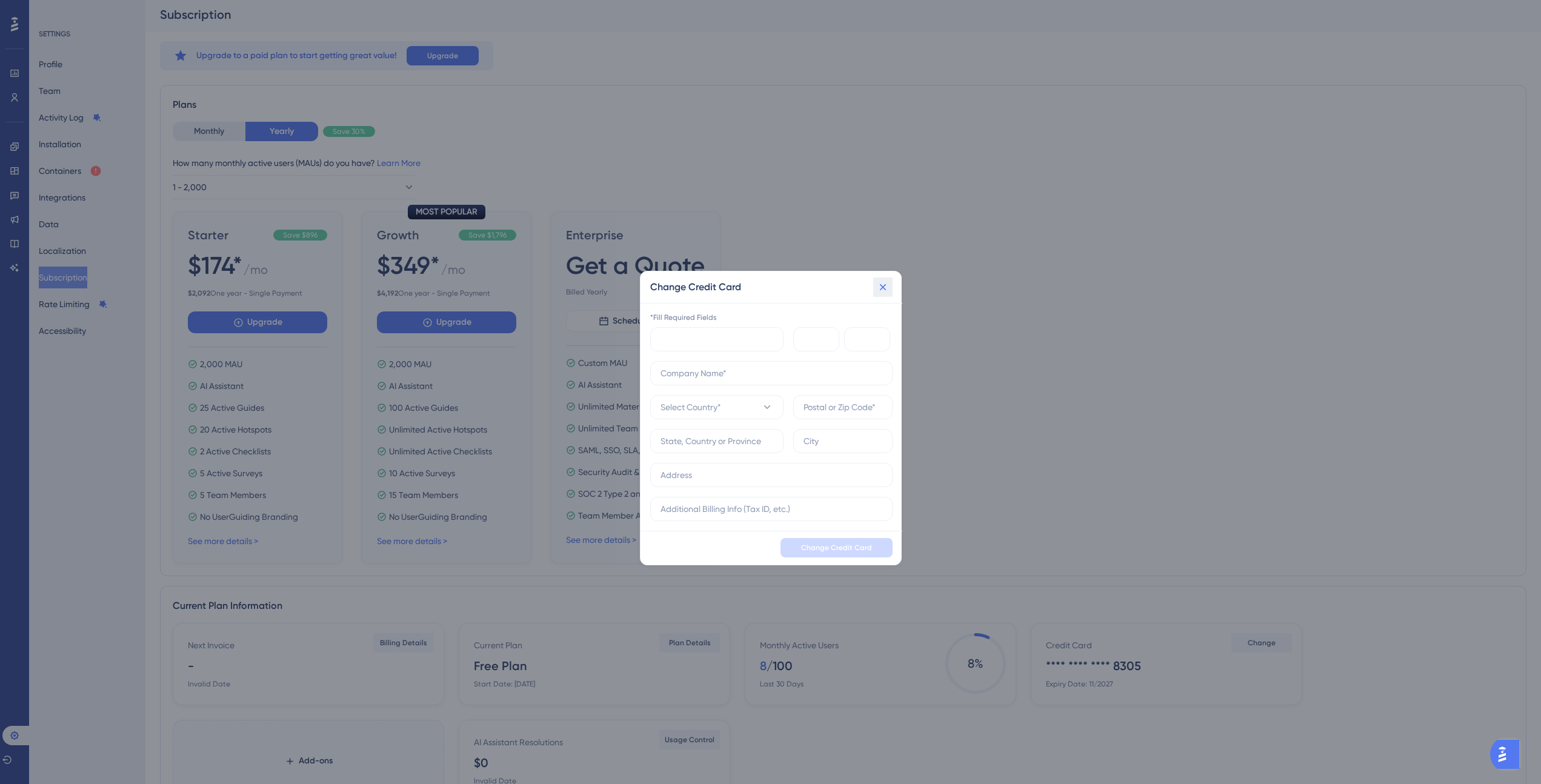
click at [876, 291] on button at bounding box center [883, 287] width 19 height 19
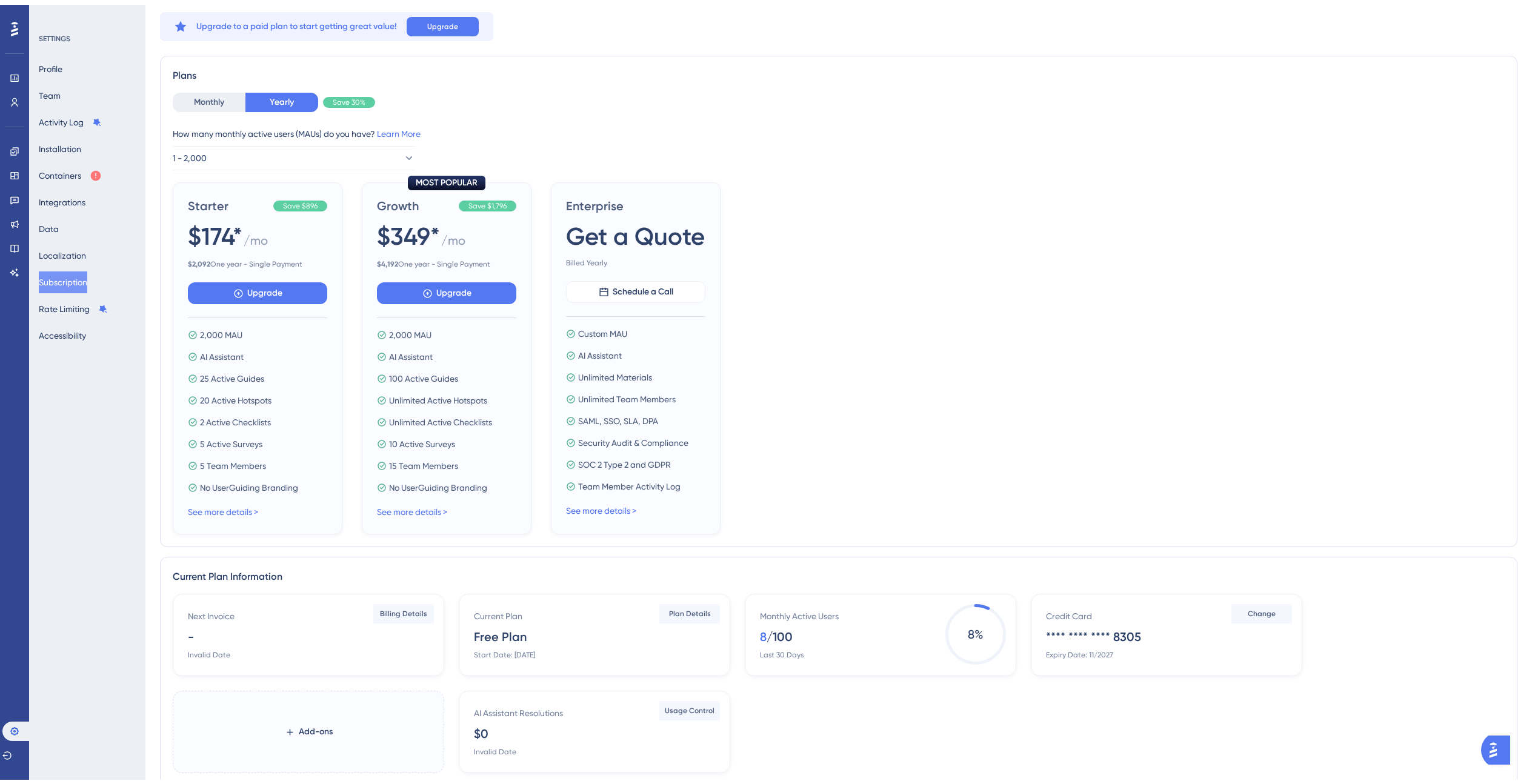
scroll to position [92, 0]
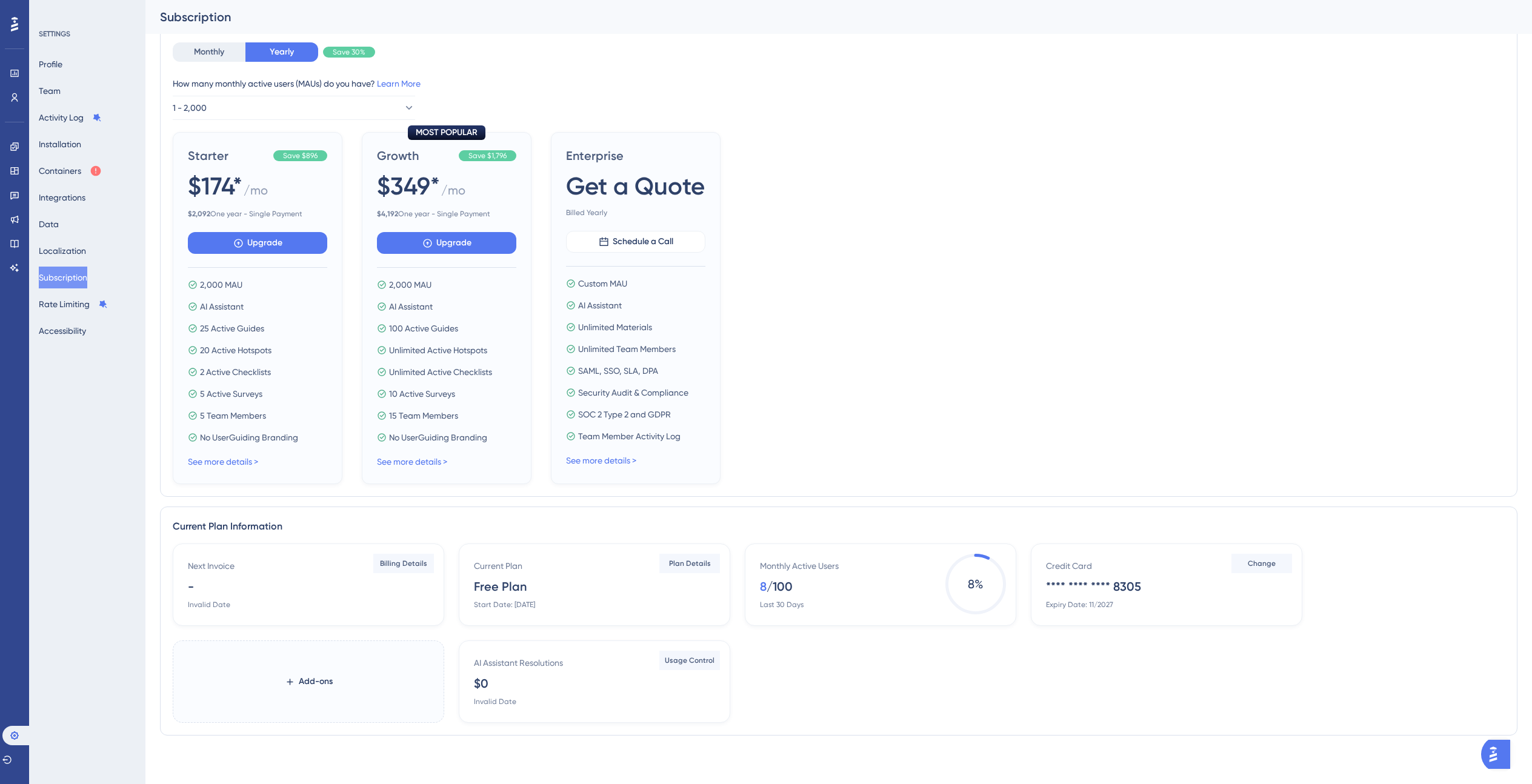
click at [1499, 758] on img "Open AI Assistant Launcher" at bounding box center [1493, 755] width 22 height 22
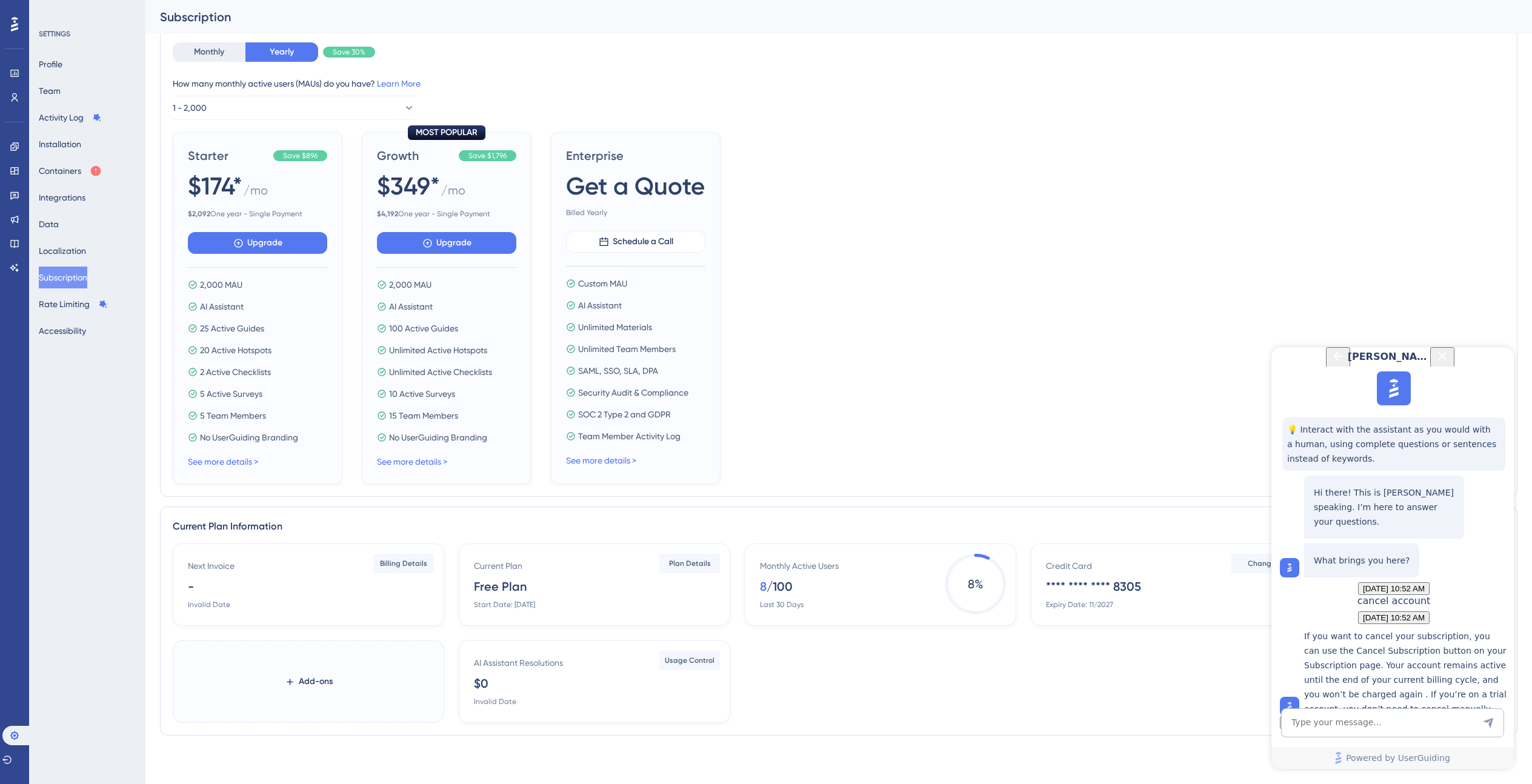
scroll to position [136, 0]
click at [1315, 718] on span "👎" at bounding box center [1309, 722] width 10 height 9
click at [1326, 729] on textarea "AI Assistant Text Input" at bounding box center [1392, 723] width 223 height 29
type textarea "what if you're on a free plan"
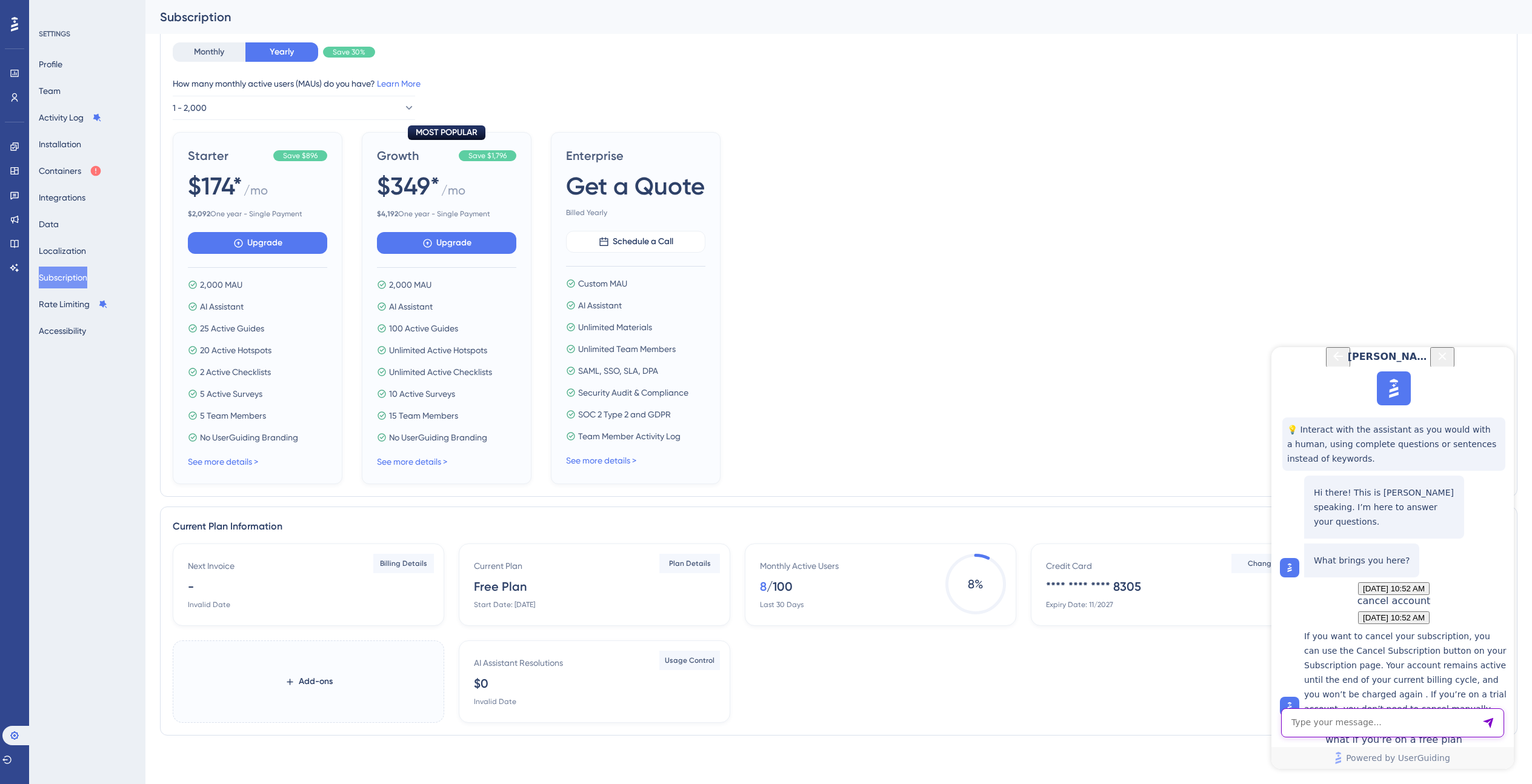
click at [1358, 722] on textarea "AI Assistant Text Input" at bounding box center [1392, 723] width 223 height 29
type textarea "I want to remove my card details and data"
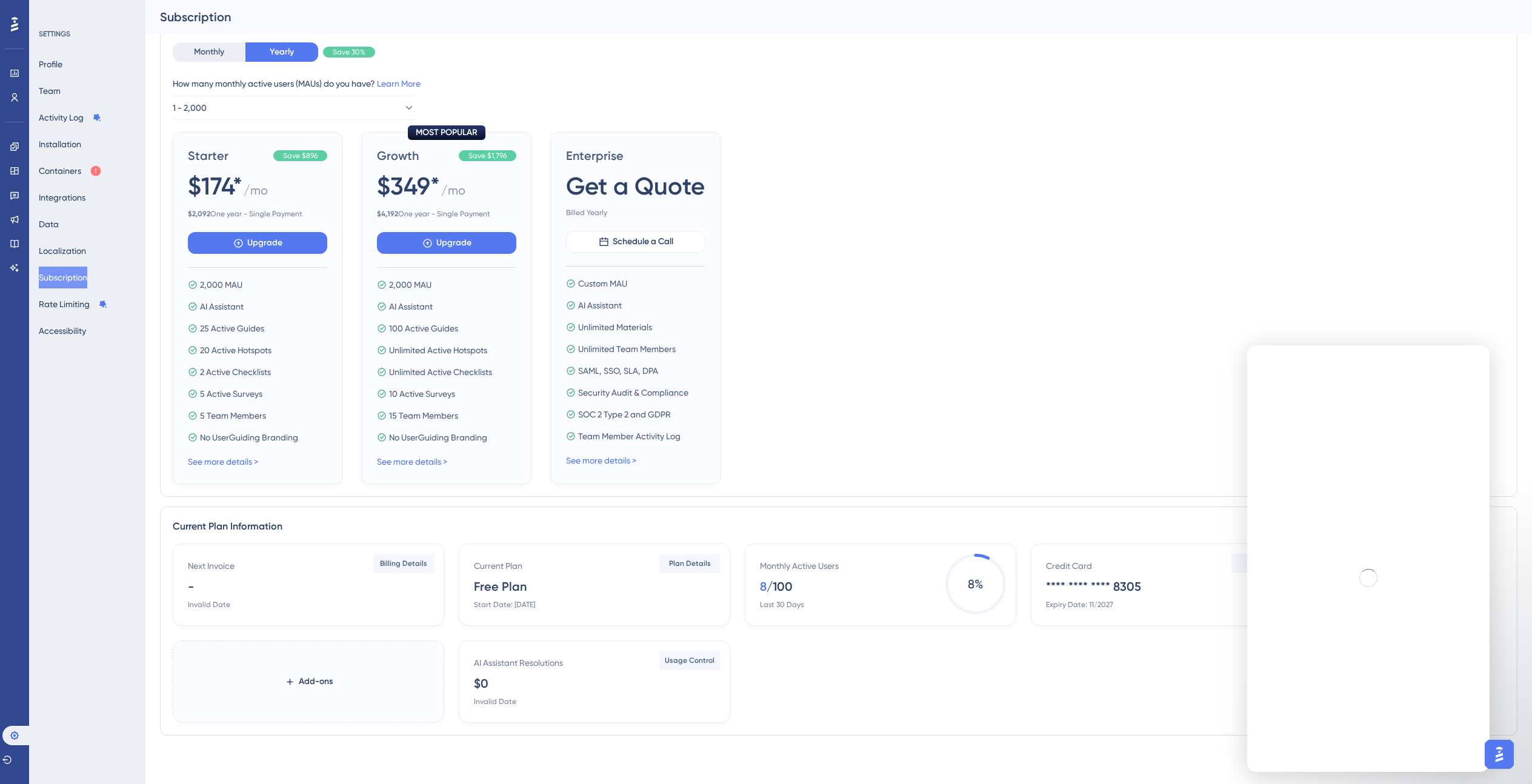
scroll to position [0, 0]
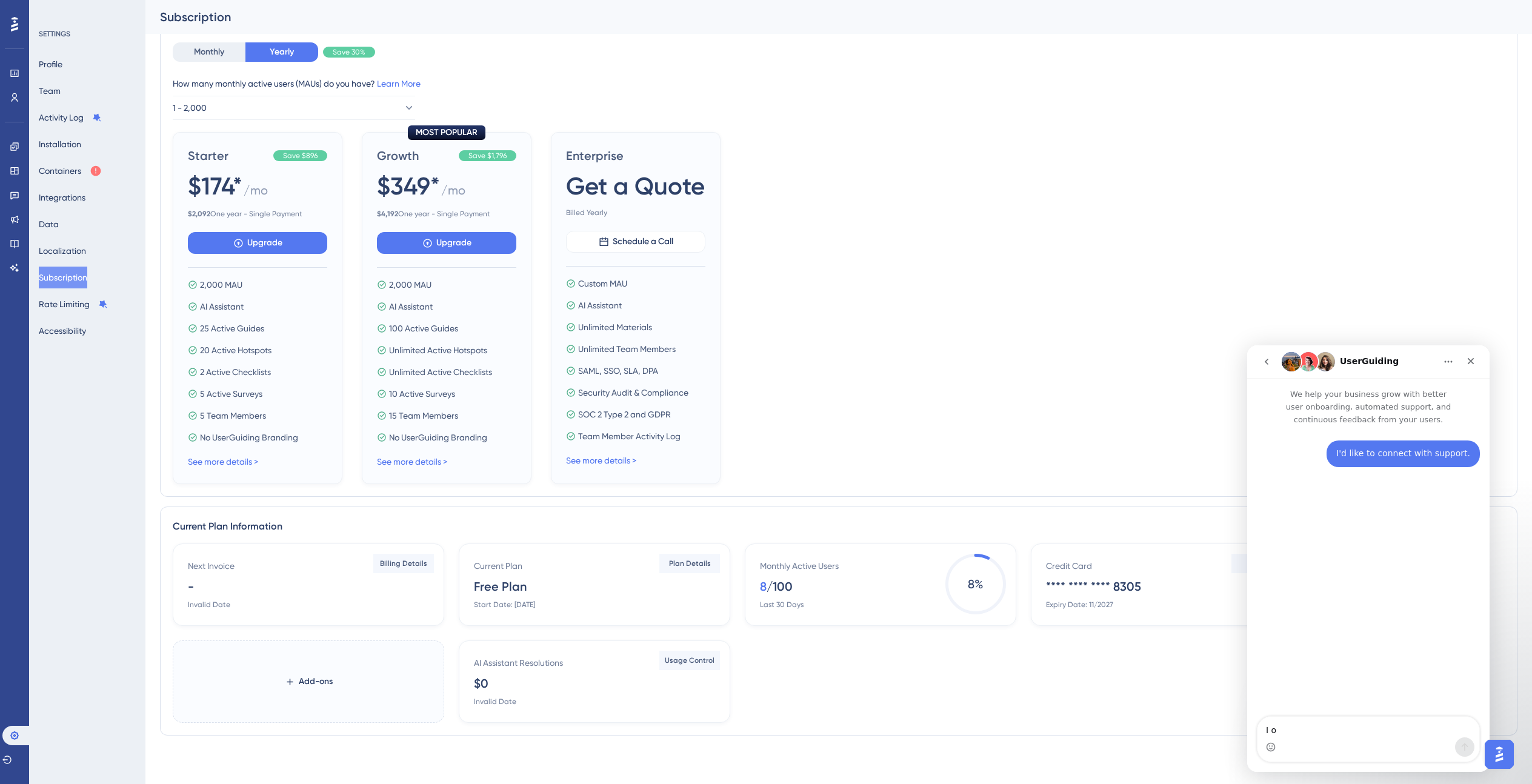
type textarea "I o"
type textarea "I would like to cancel my accounts."
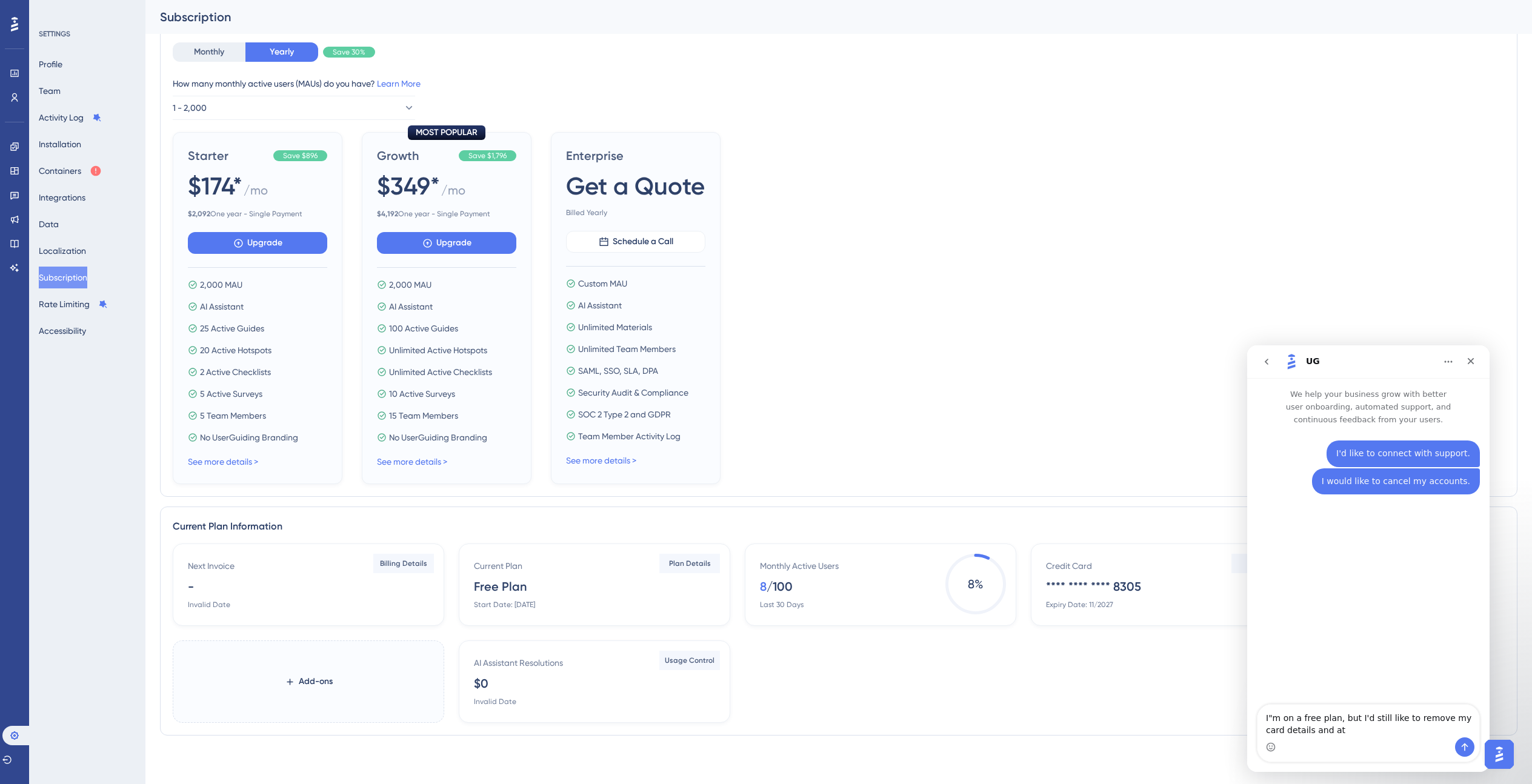
type textarea "I"m on a free plan, but I'd still like to remove my card details and ata"
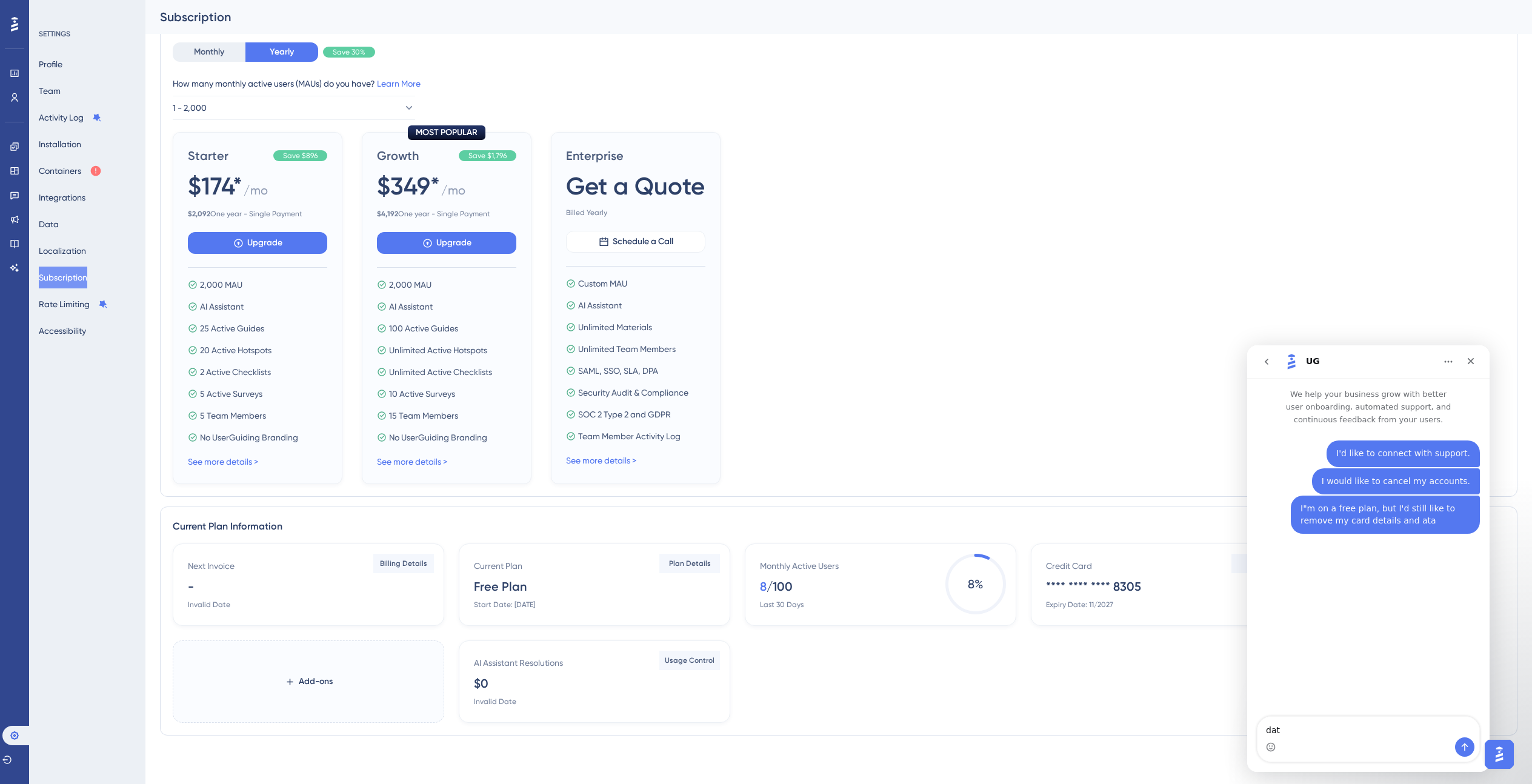
type textarea "data"
type textarea "Can you please assist with this?"
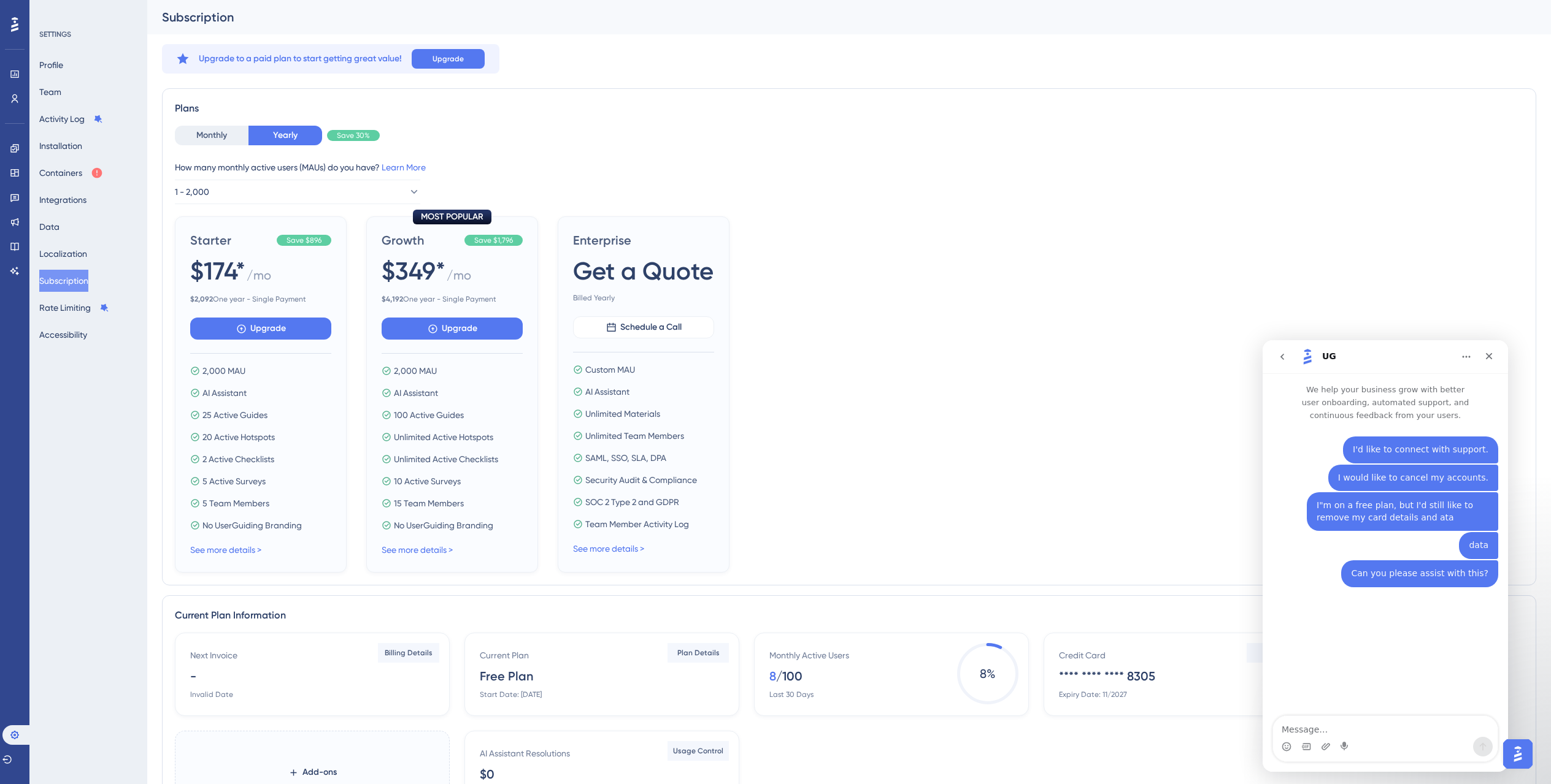
click at [1463, 353] on icon "Home" at bounding box center [1466, 357] width 10 height 10
click at [1419, 748] on div "Intercom messenger" at bounding box center [1385, 747] width 225 height 20
click at [63, 171] on button "Containers" at bounding box center [71, 173] width 64 height 22
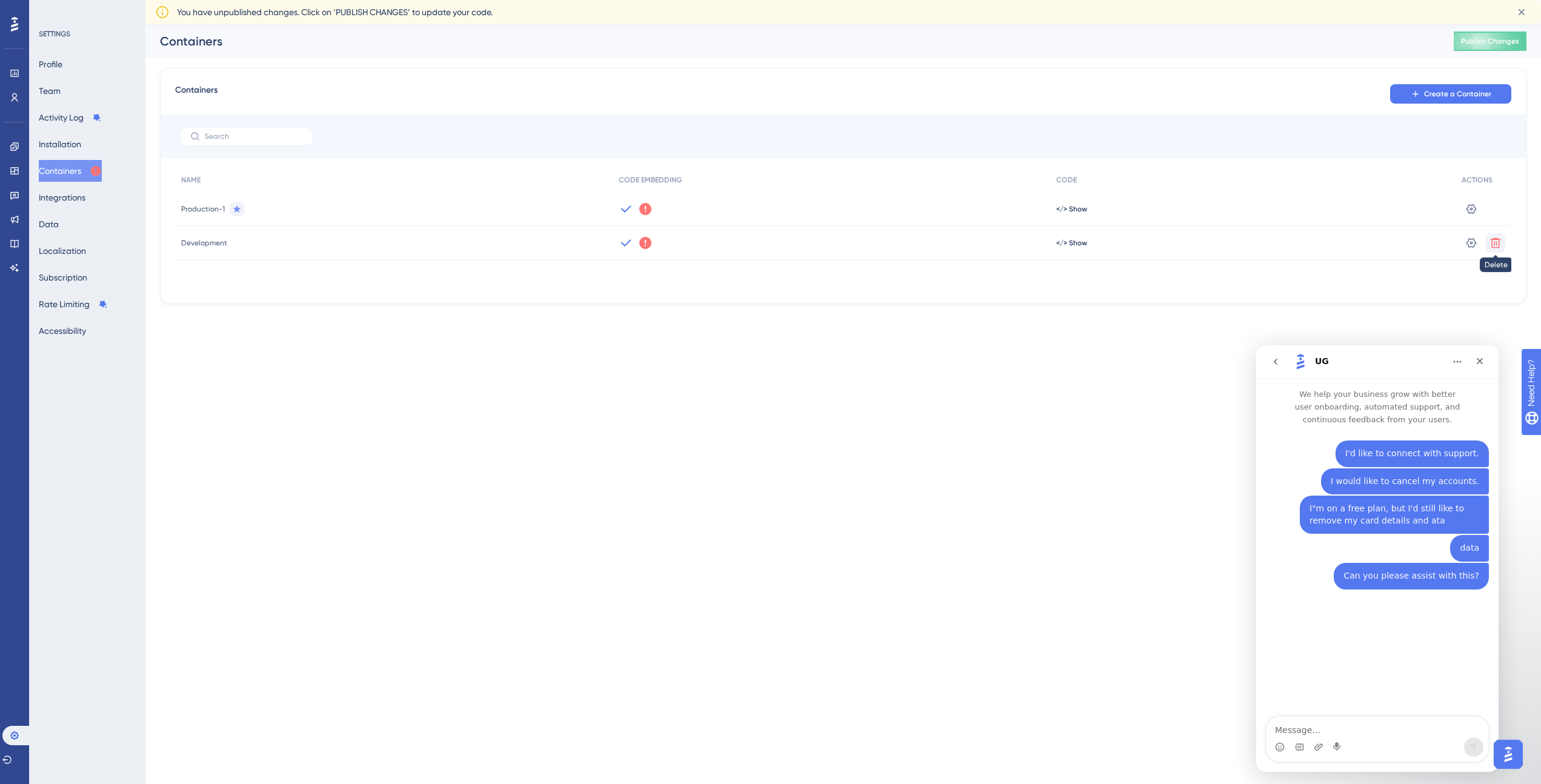
click at [1499, 241] on icon at bounding box center [1496, 243] width 10 height 10
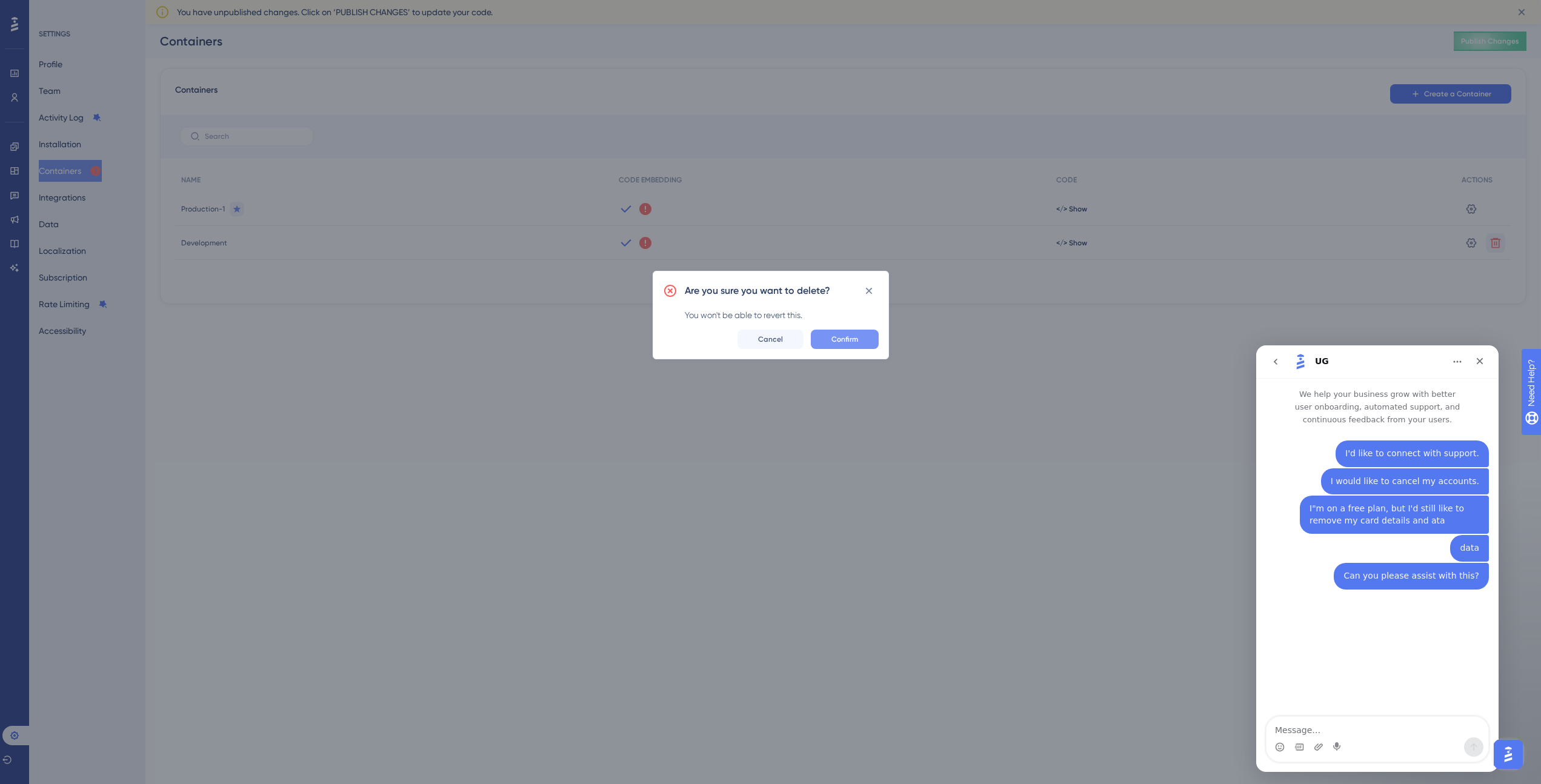
click at [826, 339] on button "Confirm" at bounding box center [845, 339] width 68 height 19
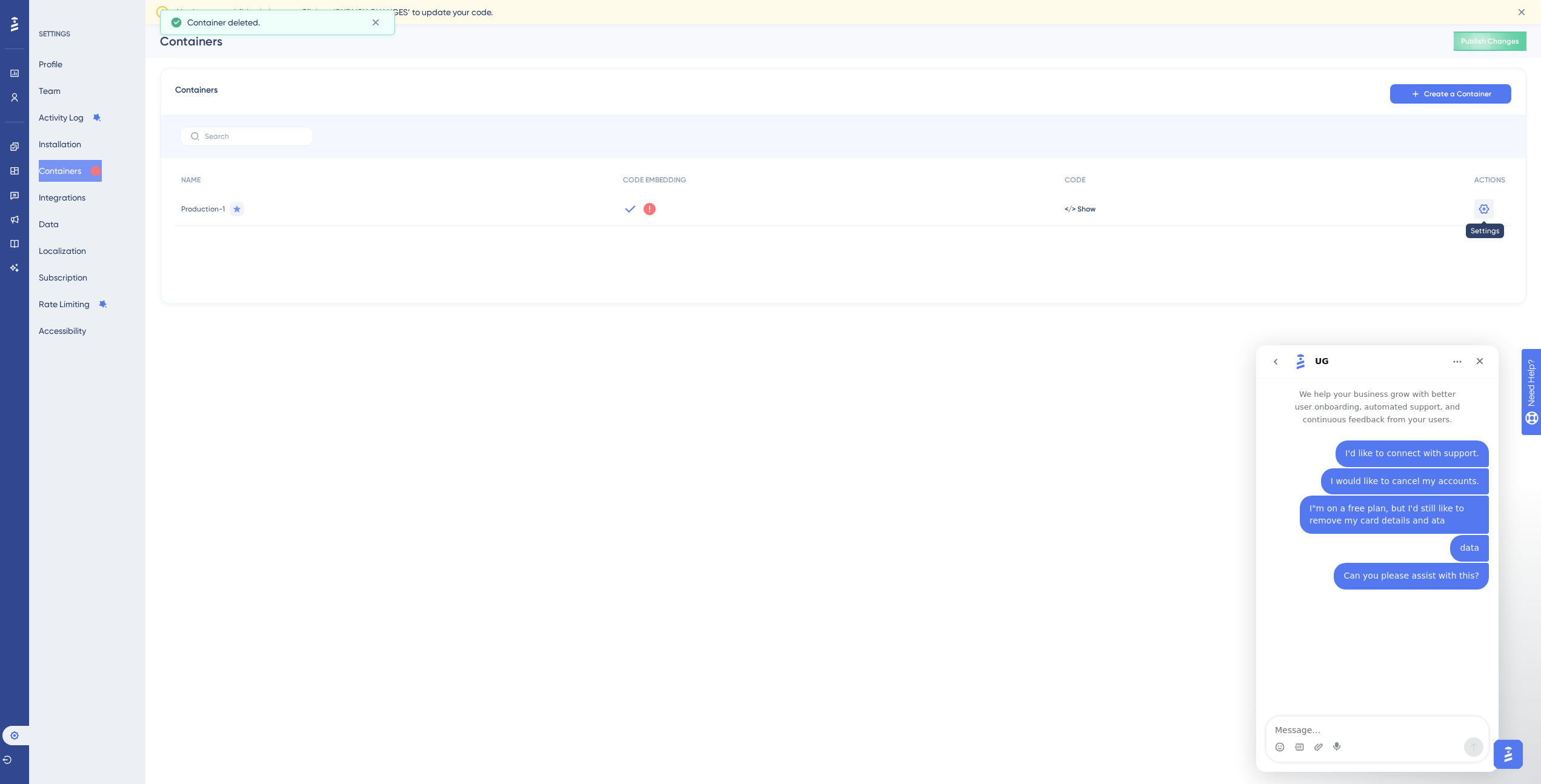
click at [1485, 210] on icon at bounding box center [1484, 209] width 12 height 12
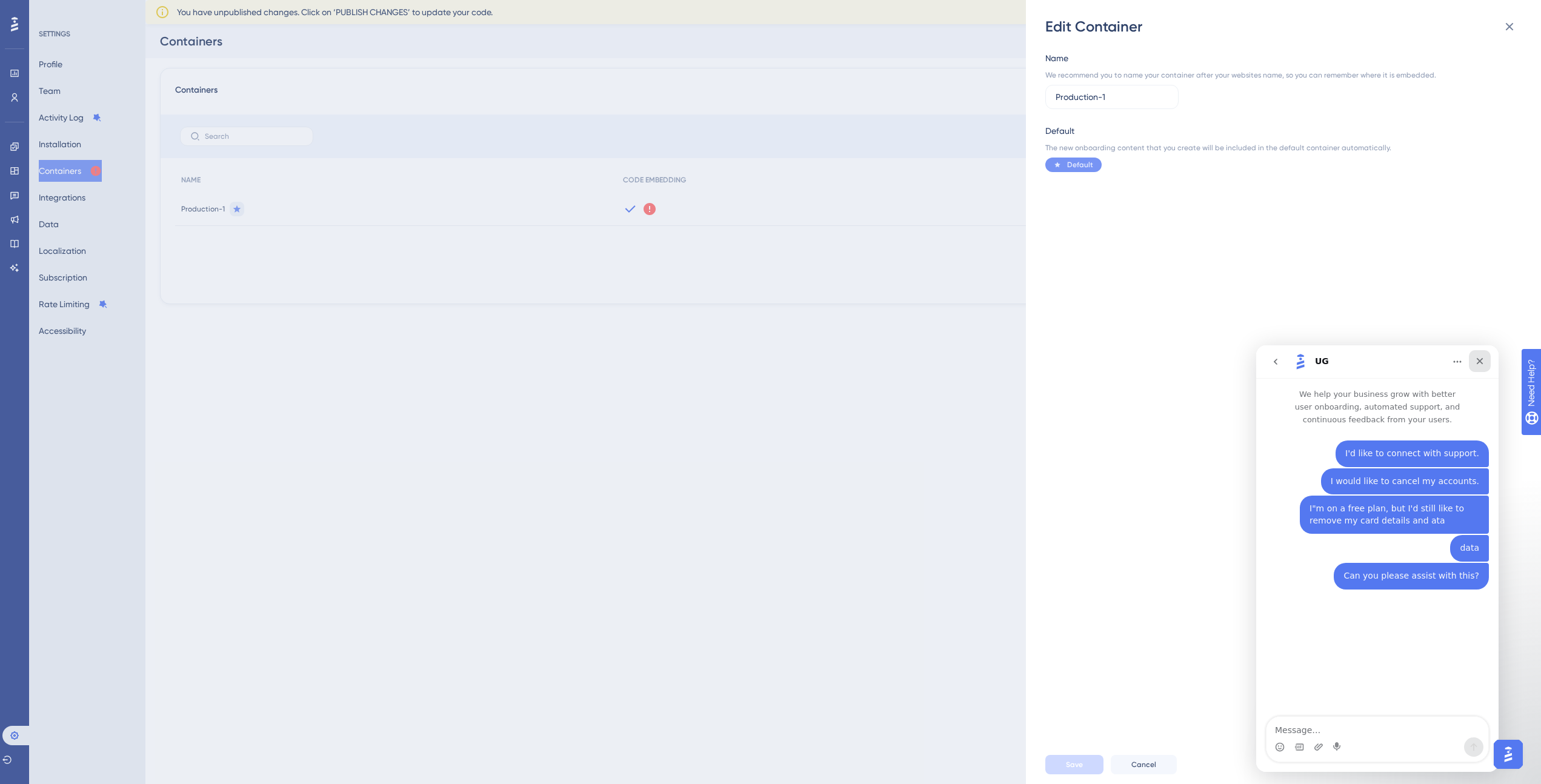
click at [1480, 361] on icon "Close" at bounding box center [1480, 361] width 10 height 10
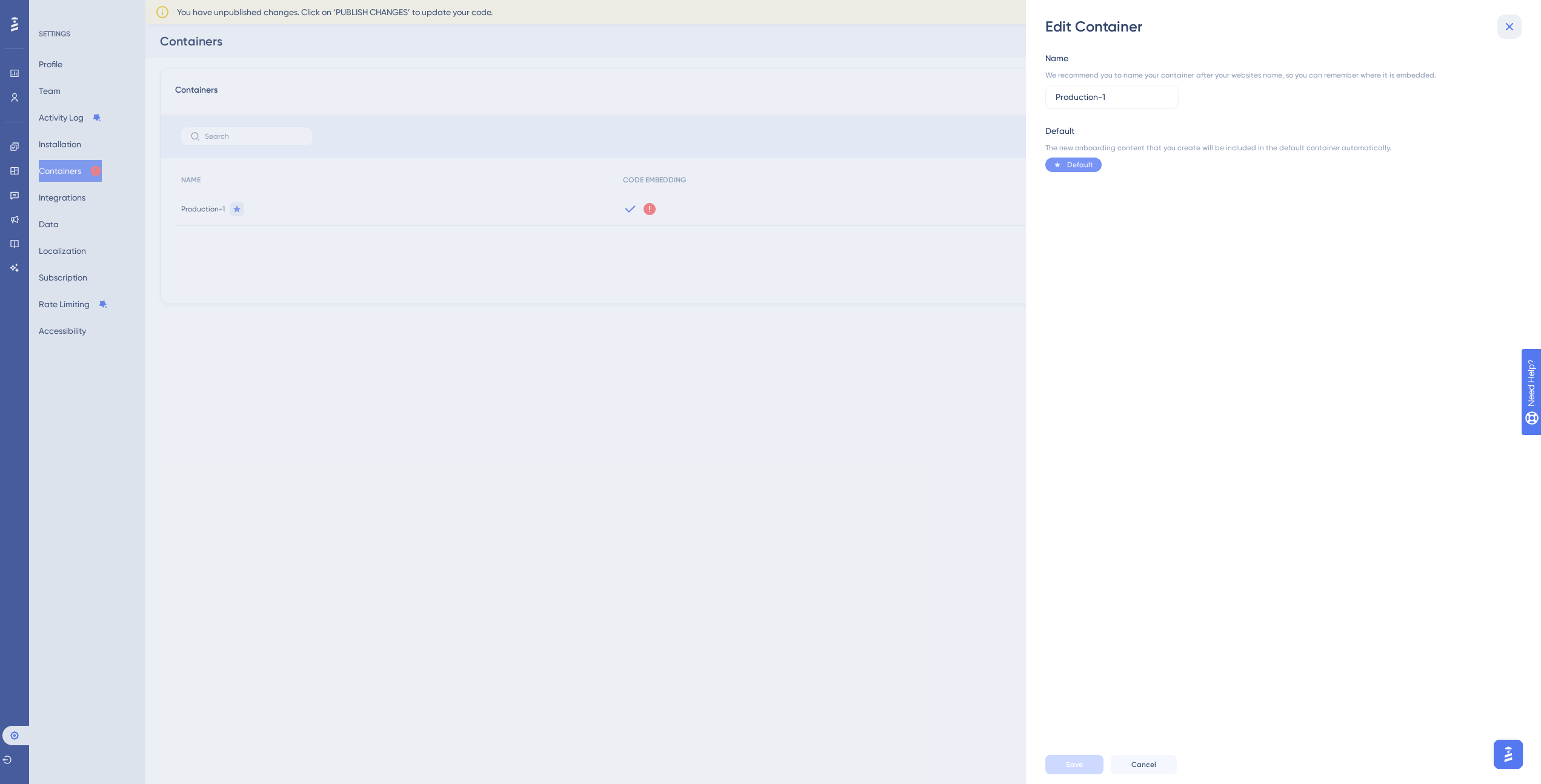
click at [1513, 25] on icon at bounding box center [1509, 26] width 14 height 14
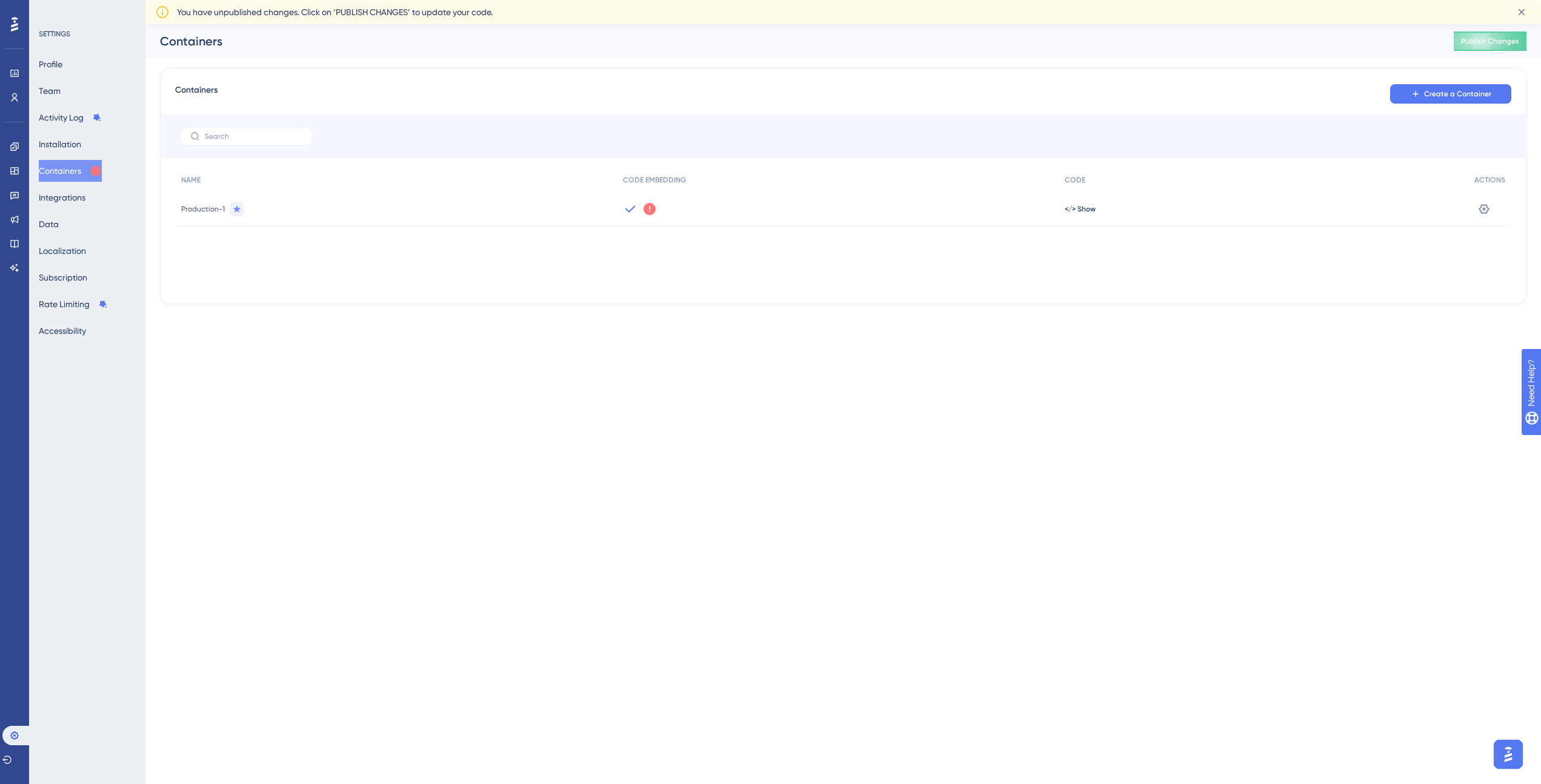
click at [197, 208] on span "Production-1" at bounding box center [203, 209] width 44 height 10
click at [234, 209] on icon at bounding box center [237, 208] width 8 height 8
click at [71, 198] on button "Integrations" at bounding box center [62, 197] width 47 height 22
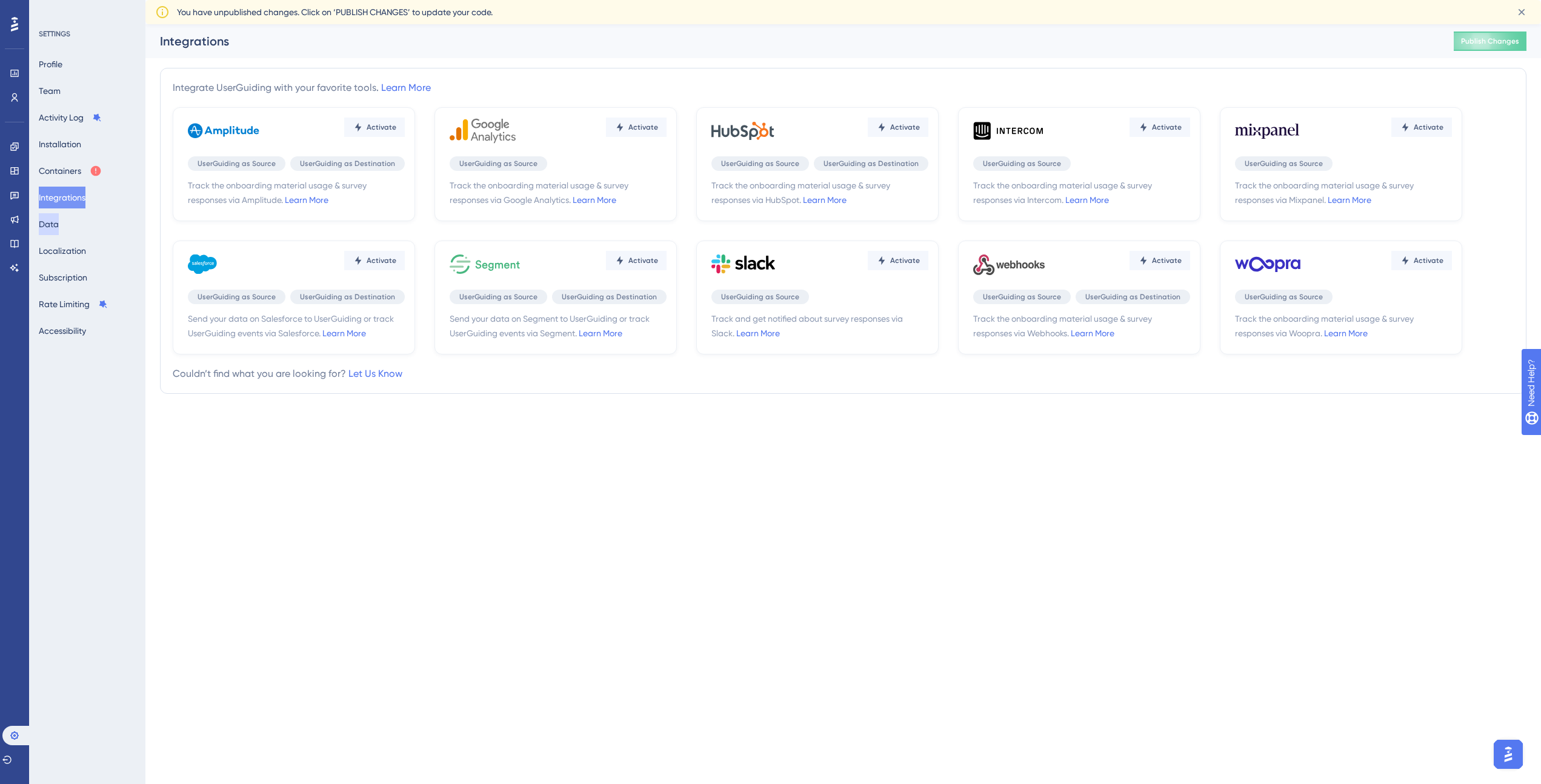
click at [55, 227] on button "Data" at bounding box center [49, 224] width 20 height 22
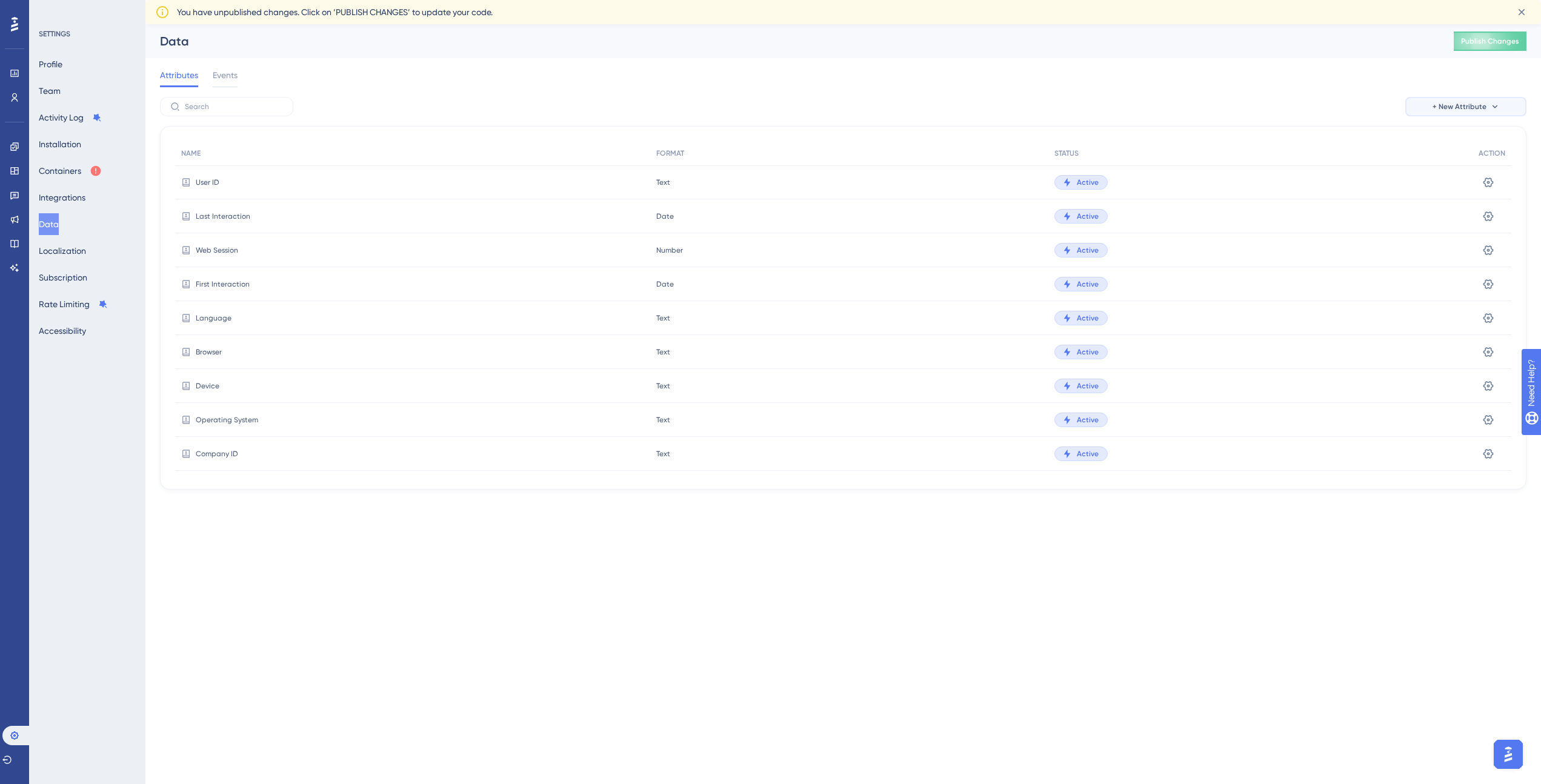
click at [1498, 103] on icon at bounding box center [1496, 107] width 10 height 10
click at [228, 82] on span "Events" at bounding box center [225, 75] width 25 height 14
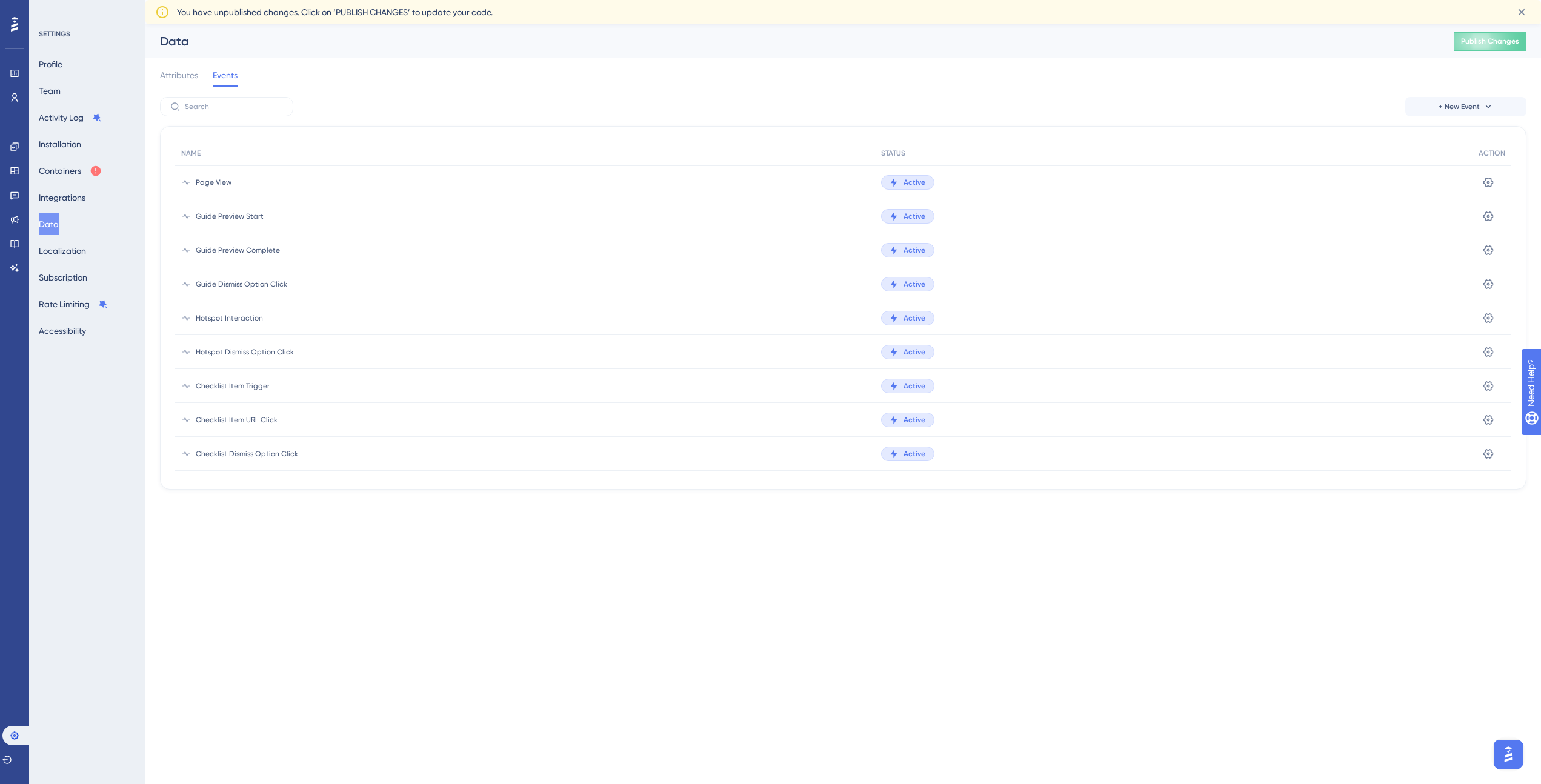
click at [157, 79] on div "Performance Users Engagement Widgets Feedback Product Updates Knowledge Base AI…" at bounding box center [843, 266] width 1396 height 485
click at [188, 71] on span "Attributes" at bounding box center [178, 75] width 38 height 14
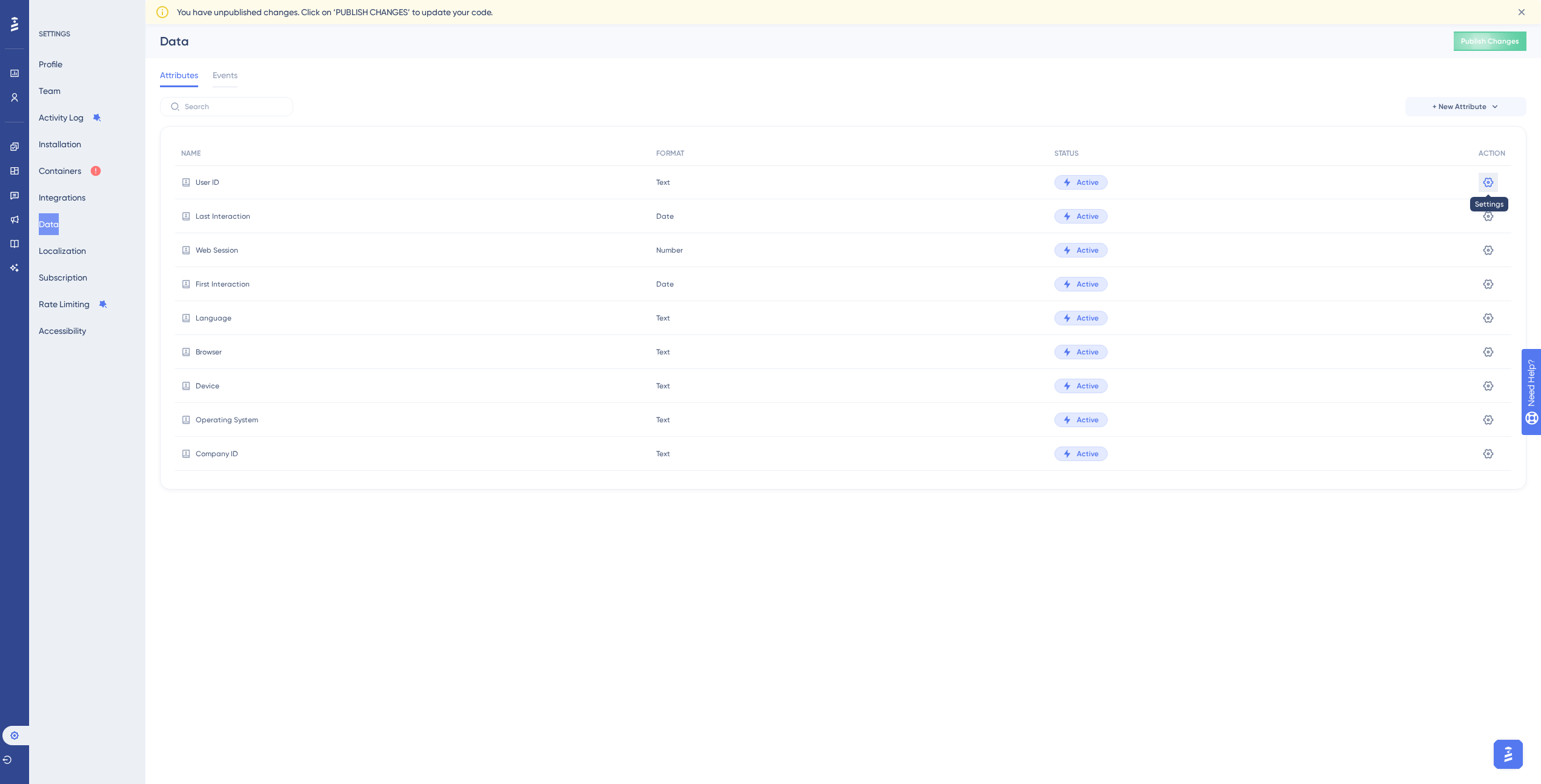
click at [1483, 182] on icon at bounding box center [1489, 182] width 12 height 12
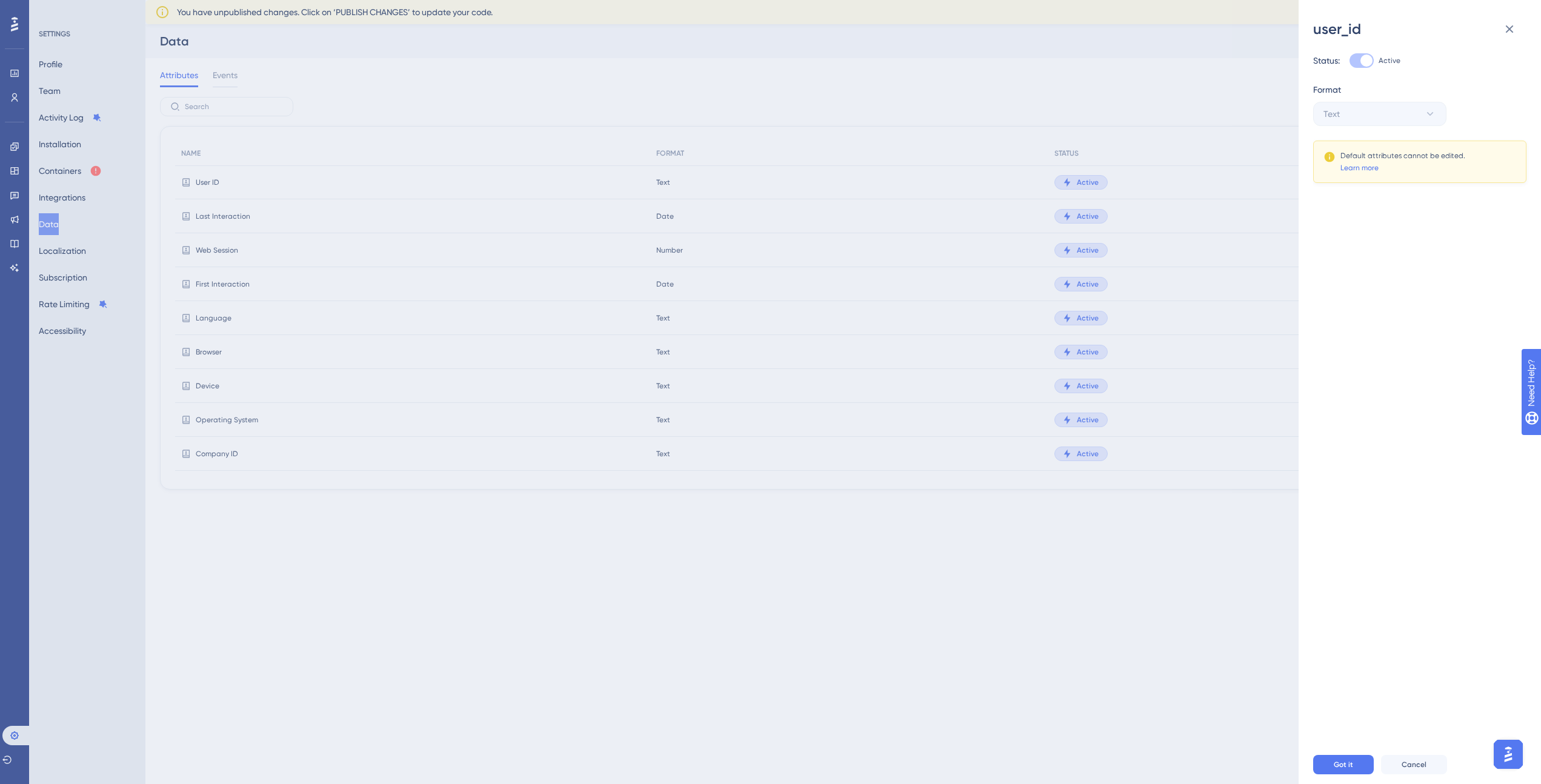
click at [1360, 61] on div at bounding box center [1362, 60] width 24 height 14
drag, startPoint x: 1367, startPoint y: 62, endPoint x: 1349, endPoint y: 61, distance: 18.0
click at [1349, 61] on div "Status: Active" at bounding box center [1415, 60] width 203 height 14
click at [1357, 62] on div at bounding box center [1362, 60] width 24 height 14
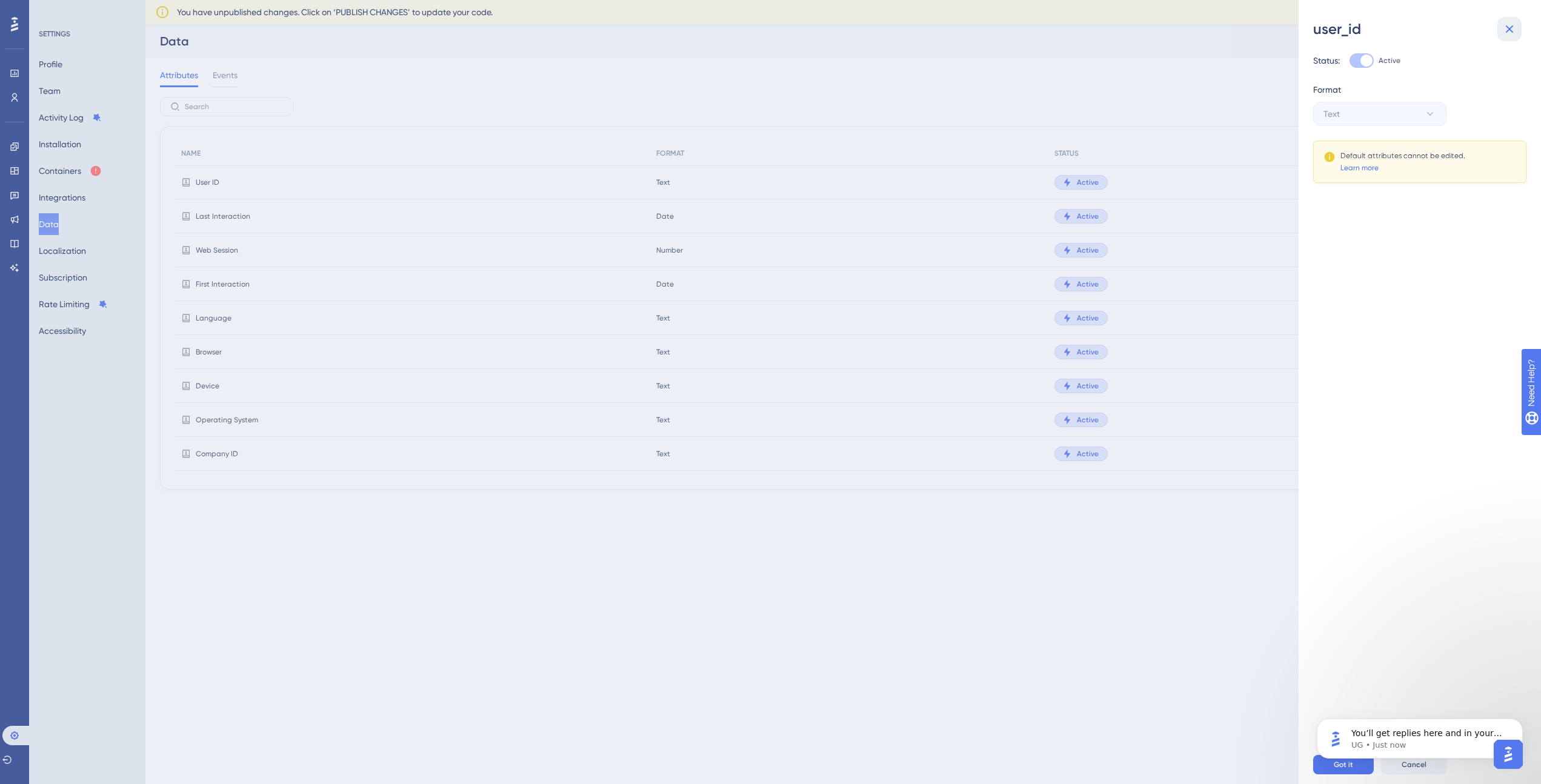
click at [1512, 26] on icon at bounding box center [1509, 29] width 14 height 14
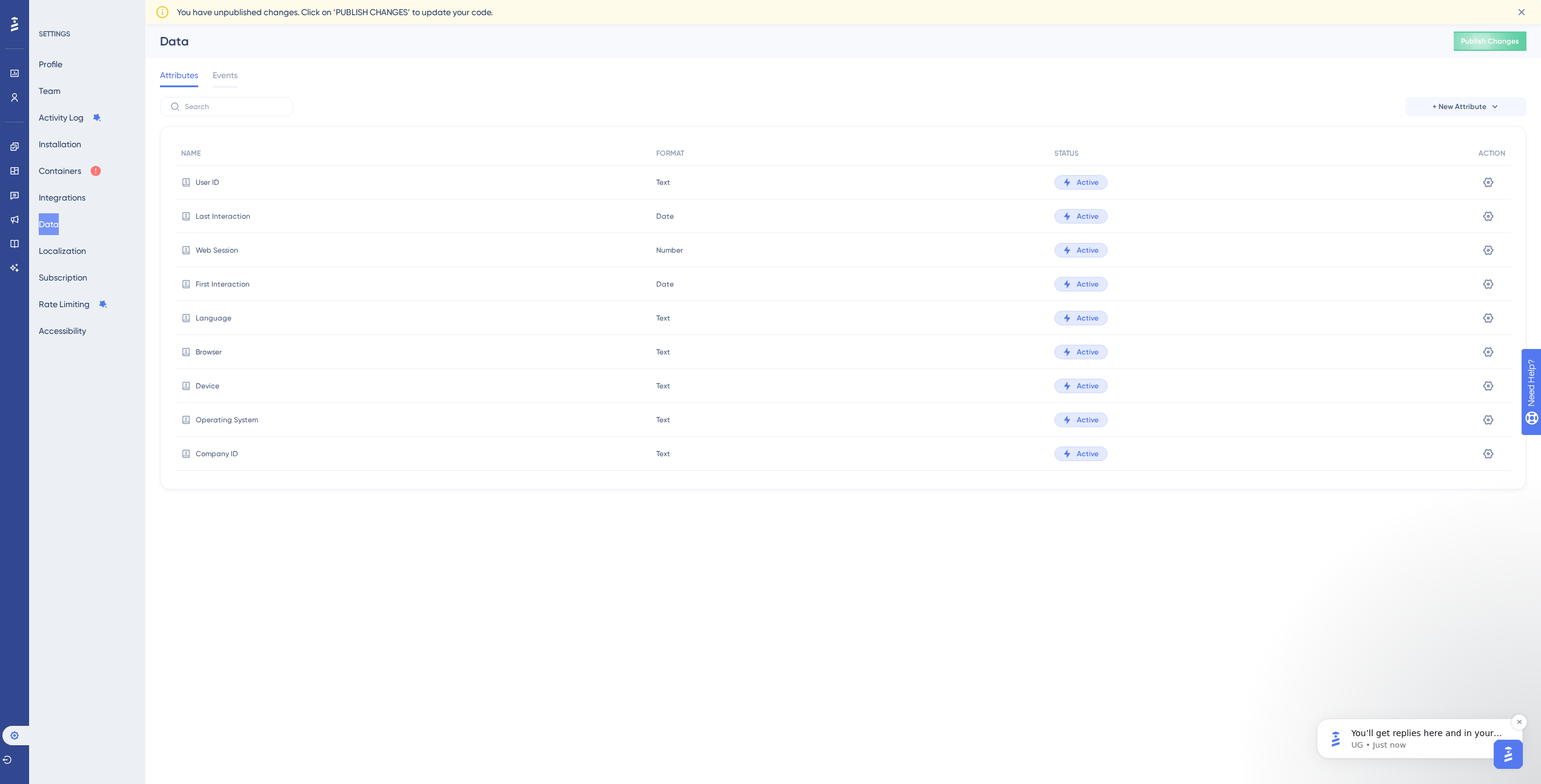
click at [1439, 739] on p "UG • Just now" at bounding box center [1430, 745] width 156 height 11
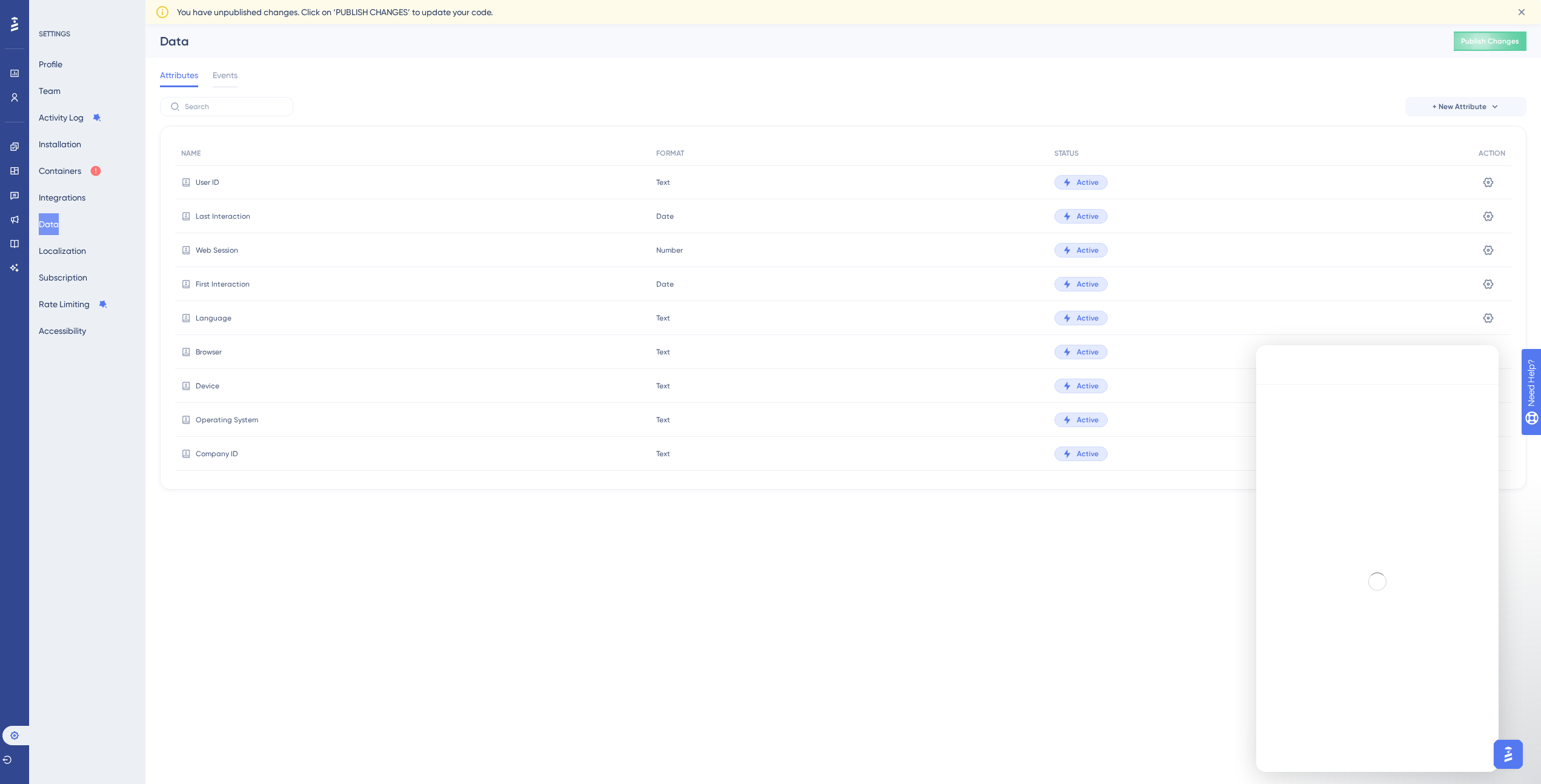
scroll to position [2, 0]
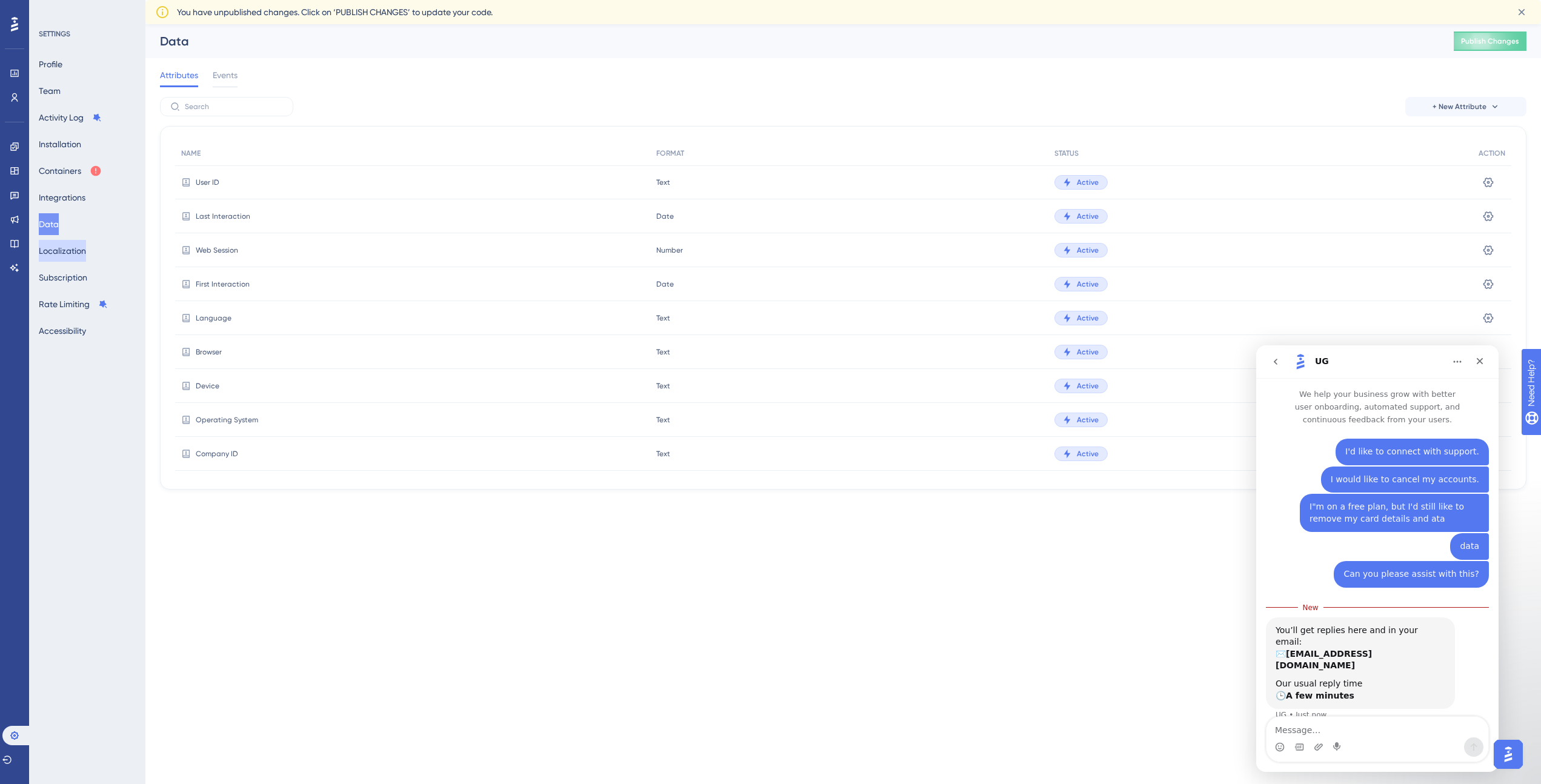
click at [56, 250] on button "Localization" at bounding box center [62, 251] width 47 height 22
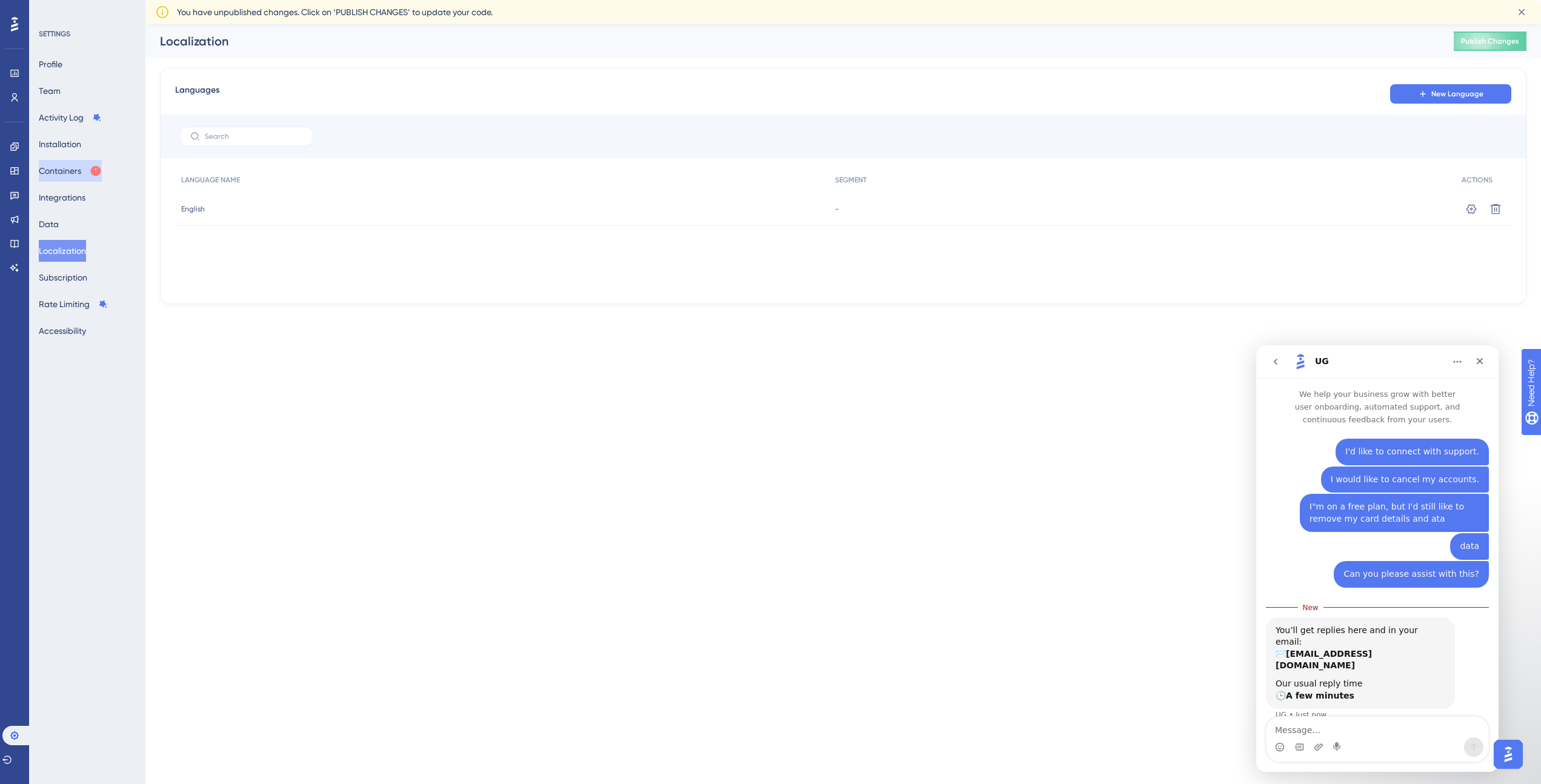
click at [53, 171] on button "Containers" at bounding box center [70, 171] width 63 height 22
click at [52, 145] on button "Installation" at bounding box center [60, 145] width 42 height 22
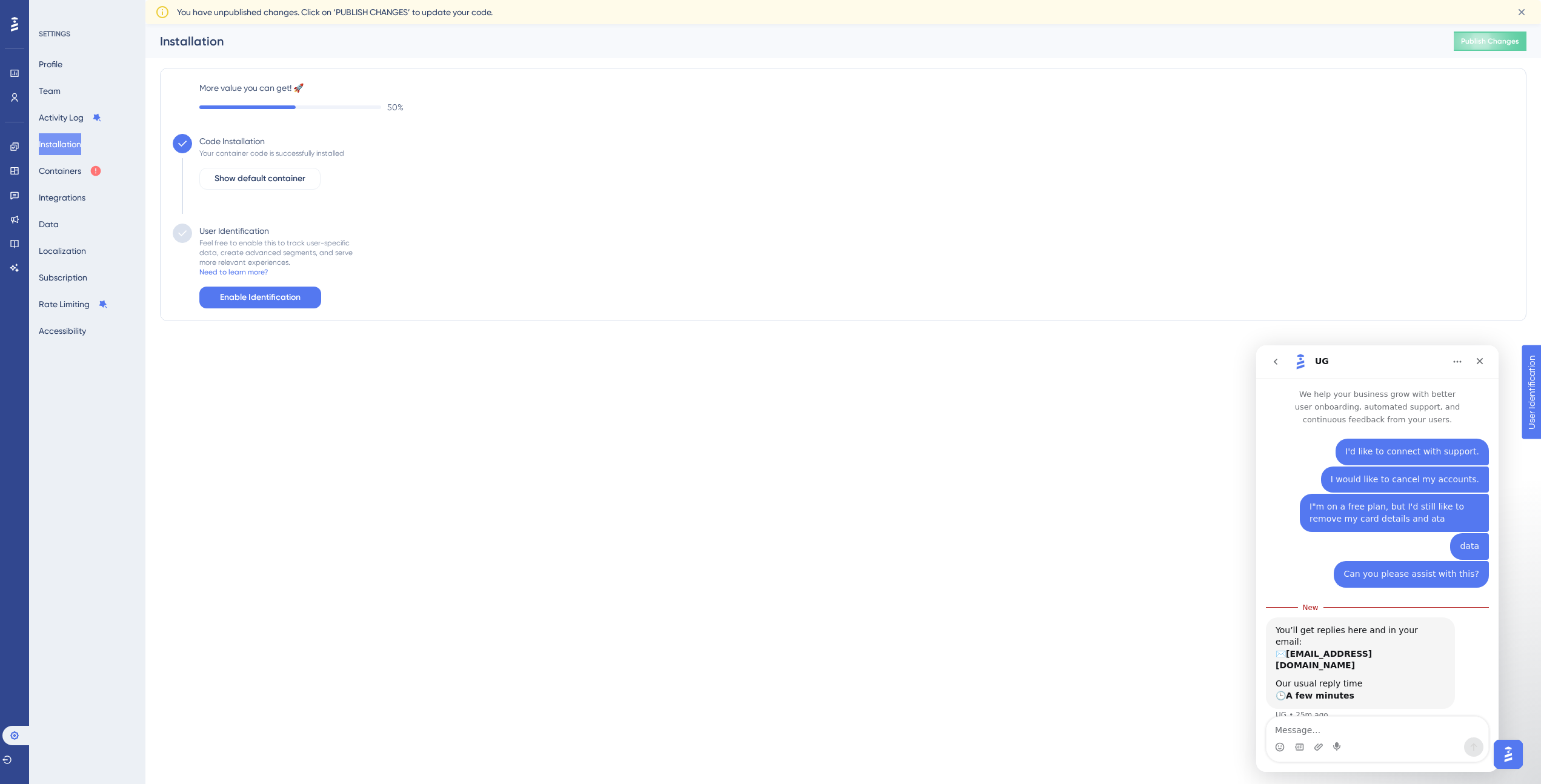
click at [1297, 649] on b "[EMAIL_ADDRESS][DOMAIN_NAME]" at bounding box center [1324, 660] width 97 height 22
click at [1318, 691] on b "A few minutes" at bounding box center [1320, 696] width 68 height 10
